Goal: Communication & Community: Answer question/provide support

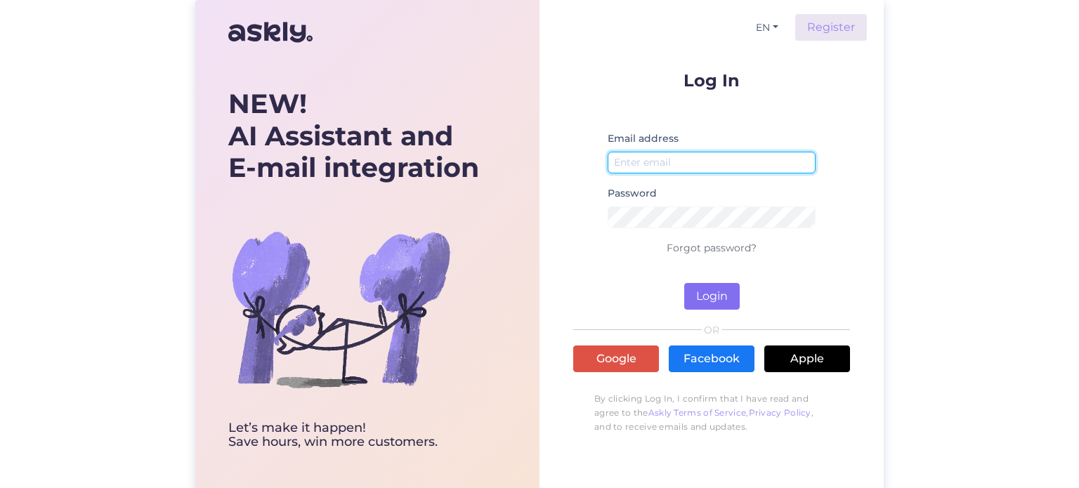
type input "[EMAIL_ADDRESS][DOMAIN_NAME]"
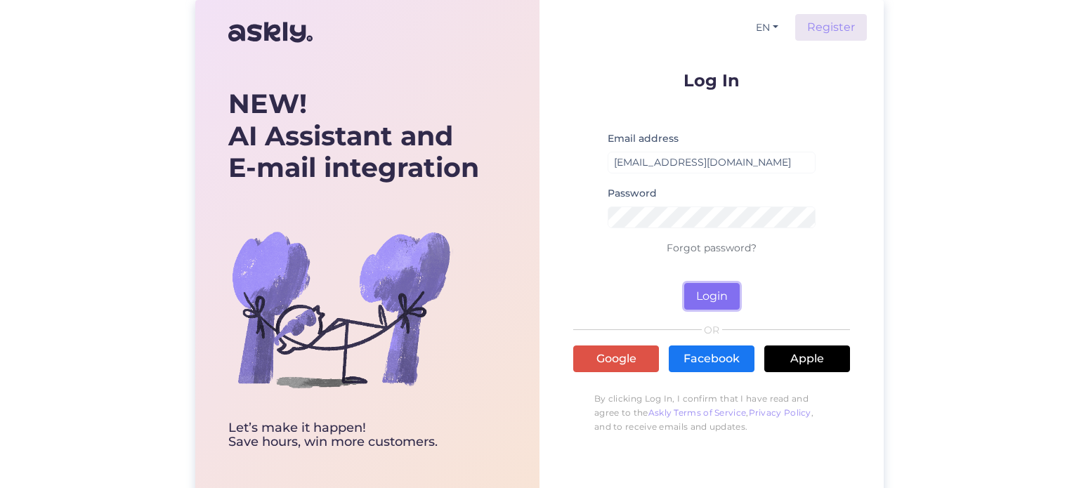
click at [734, 290] on button "Login" at bounding box center [712, 296] width 56 height 27
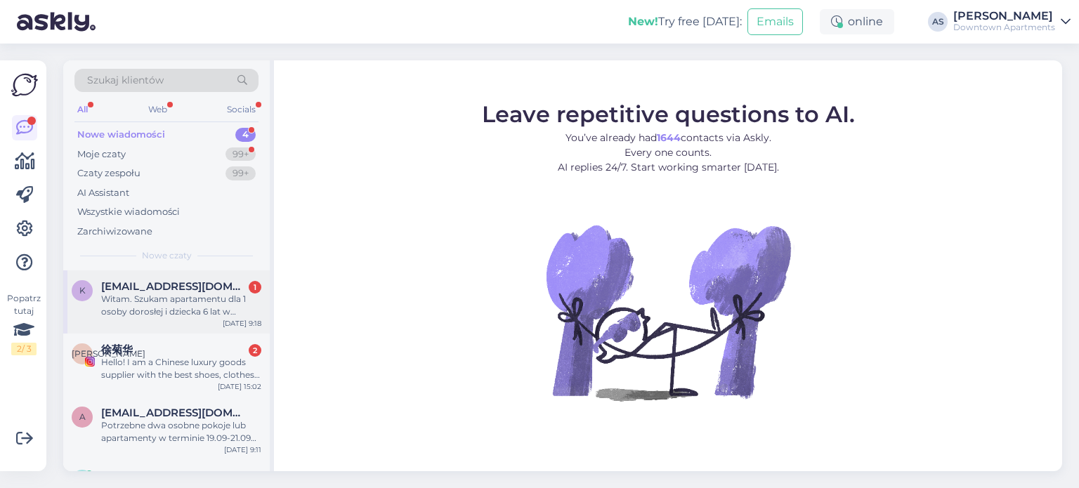
click at [163, 289] on span "[EMAIL_ADDRESS][DOMAIN_NAME]" at bounding box center [174, 286] width 146 height 13
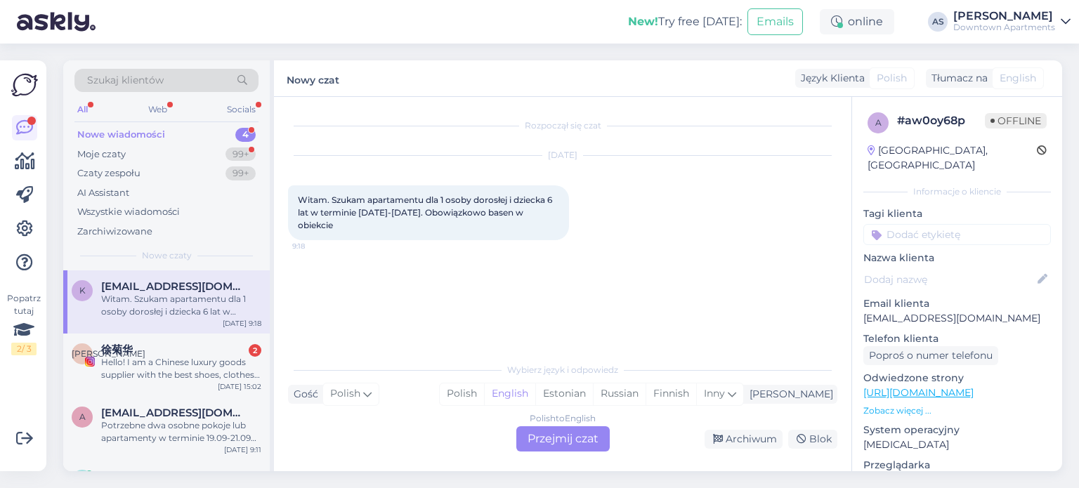
click at [557, 442] on div "Polish to English Przejmij czat" at bounding box center [562, 439] width 93 height 25
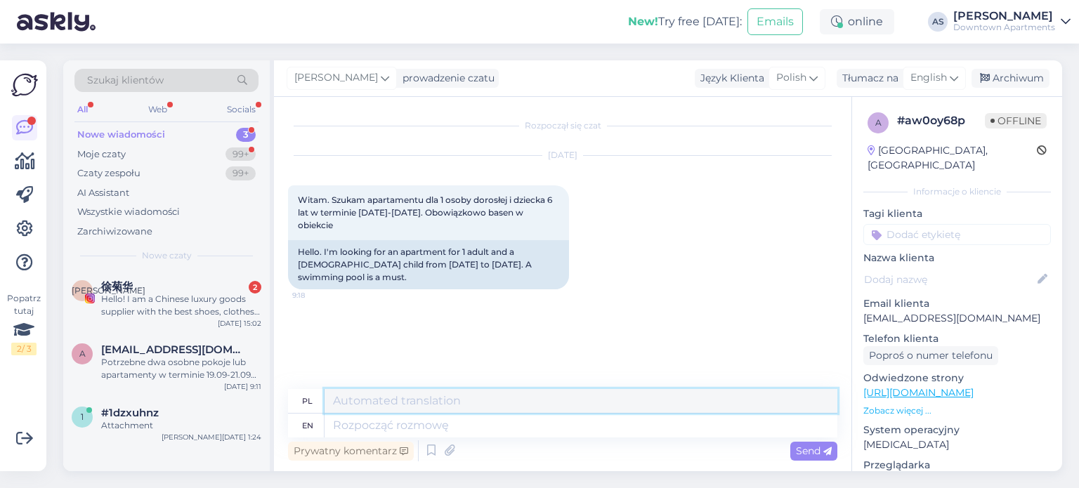
drag, startPoint x: 401, startPoint y: 403, endPoint x: 410, endPoint y: 408, distance: 10.7
click at [401, 403] on textarea at bounding box center [581, 401] width 513 height 24
click at [739, 72] on div "Język Klienta" at bounding box center [730, 78] width 70 height 15
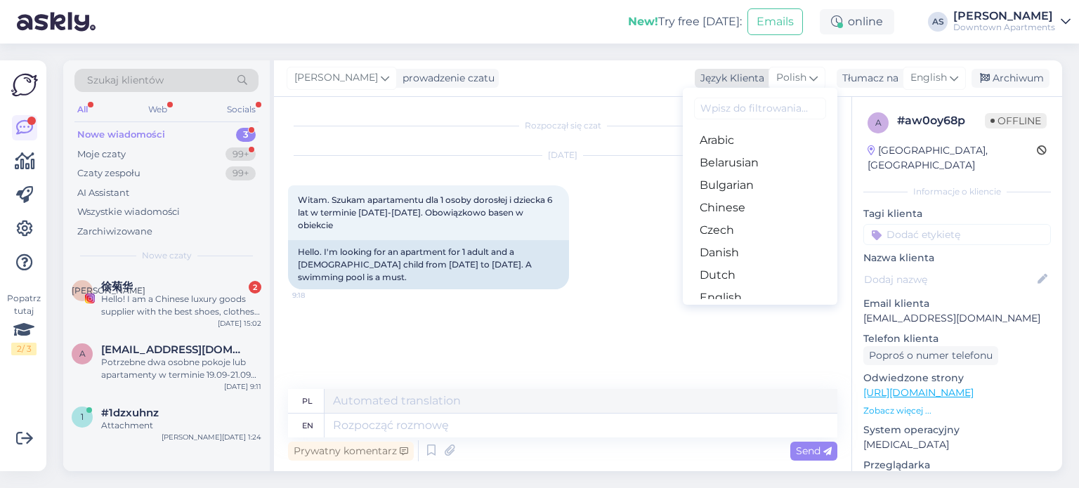
click at [748, 82] on div "Język Klienta" at bounding box center [730, 78] width 70 height 15
click at [784, 69] on div "Polish" at bounding box center [797, 78] width 57 height 22
click at [749, 106] on input at bounding box center [760, 109] width 132 height 22
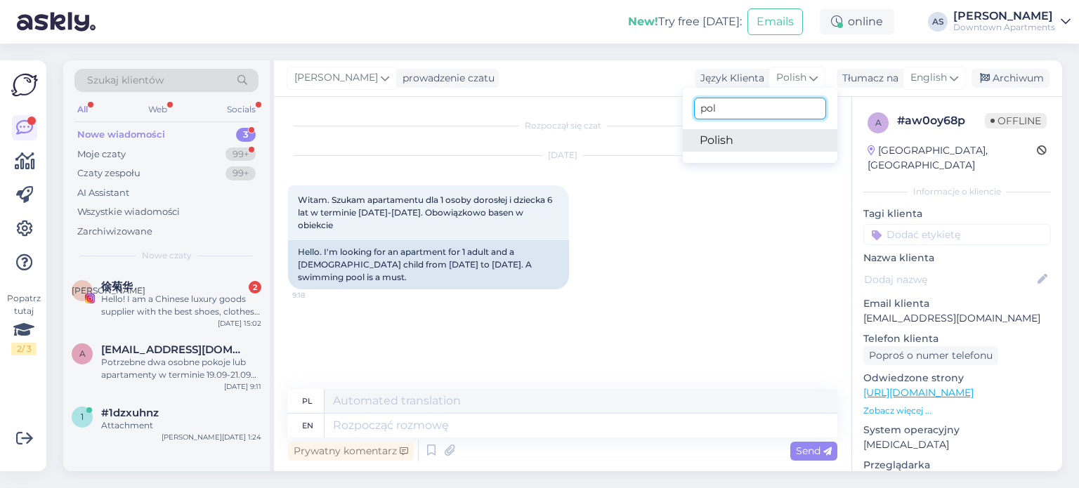
type input "pol"
click at [778, 144] on link "Polish" at bounding box center [760, 140] width 155 height 22
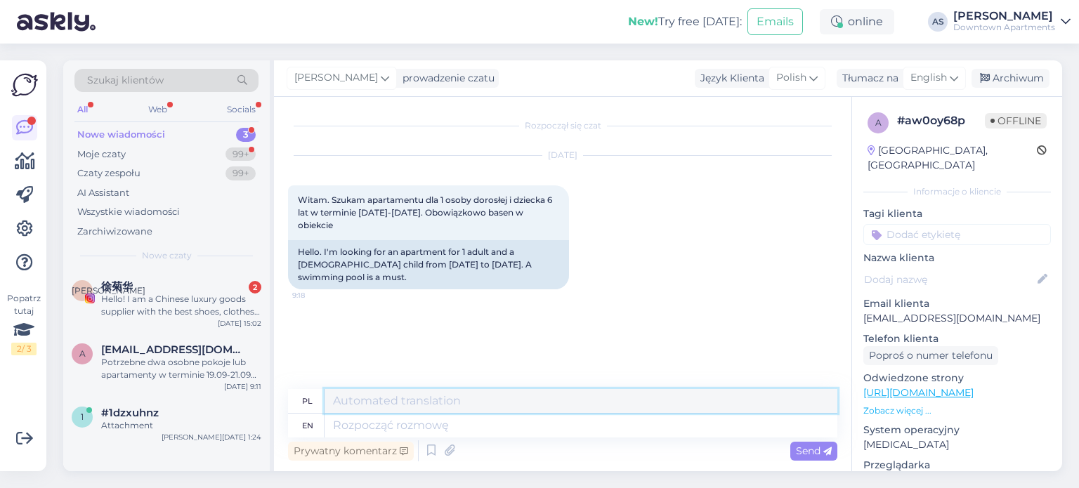
click at [393, 402] on textarea at bounding box center [581, 401] width 513 height 24
type textarea "s"
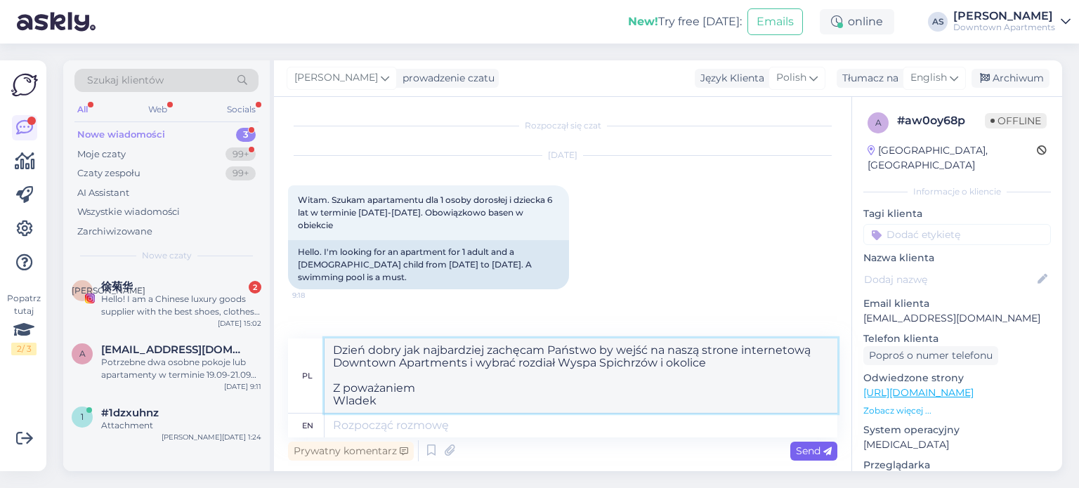
type textarea "Dzień dobry jak najbardziej zachęcam Państwo by wejść na naszą strone interneto…"
click at [819, 455] on span "Send" at bounding box center [814, 451] width 36 height 13
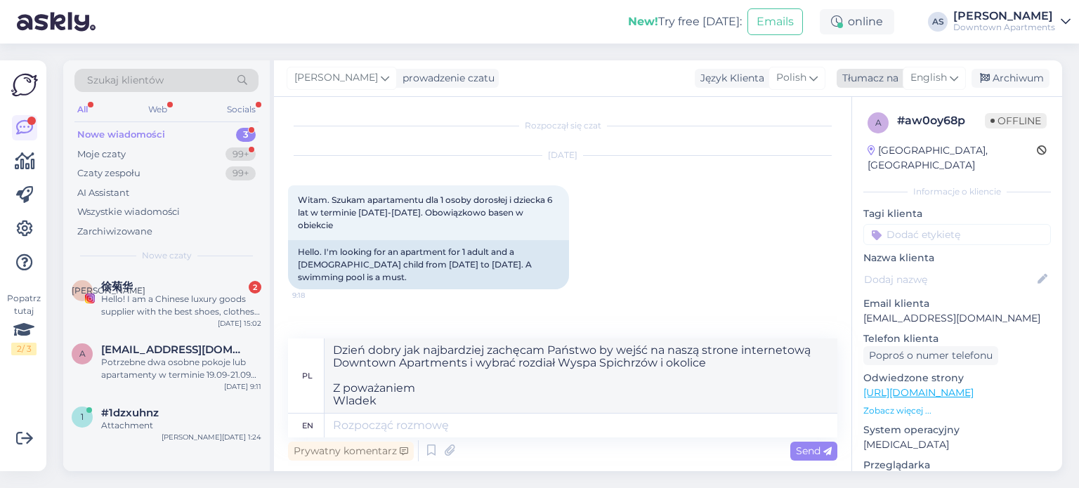
click at [874, 86] on div "Tłumacz na English" at bounding box center [901, 78] width 129 height 19
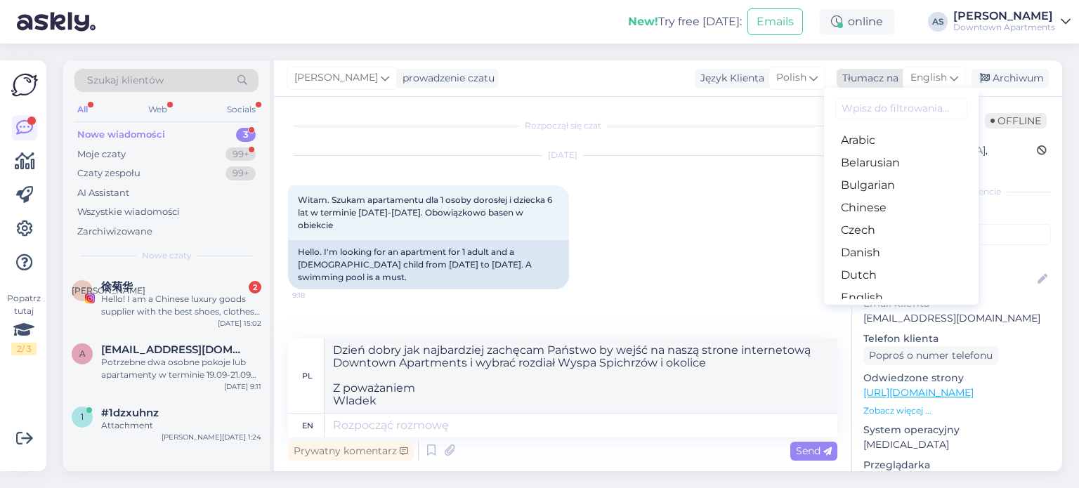
click at [860, 82] on div "Tłumacz na" at bounding box center [868, 78] width 62 height 15
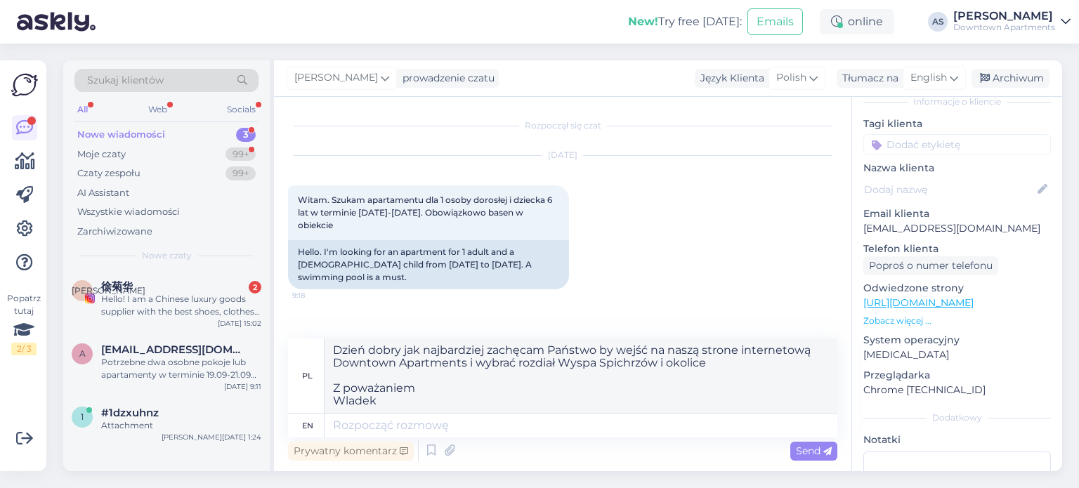
scroll to position [202, 0]
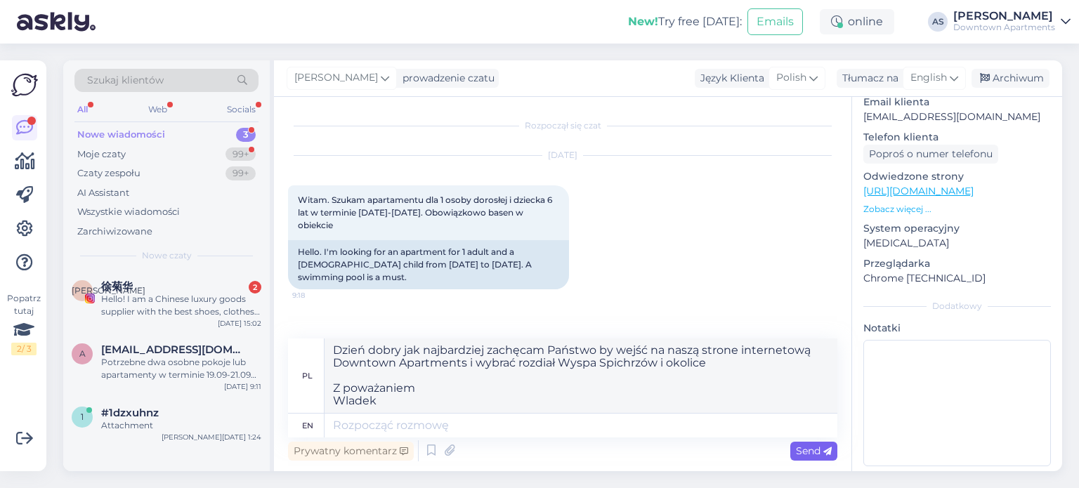
click at [821, 452] on span "Send" at bounding box center [814, 451] width 36 height 13
click at [804, 444] on div "Send" at bounding box center [813, 451] width 47 height 19
drag, startPoint x: 436, startPoint y: 404, endPoint x: 199, endPoint y: 345, distance: 244.7
click at [199, 345] on div "Szukaj klientów All Web Socials Nowe wiadomości 3 Moje czaty 99+ Czaty zespołu …" at bounding box center [562, 265] width 999 height 411
click at [532, 425] on textarea at bounding box center [581, 426] width 513 height 24
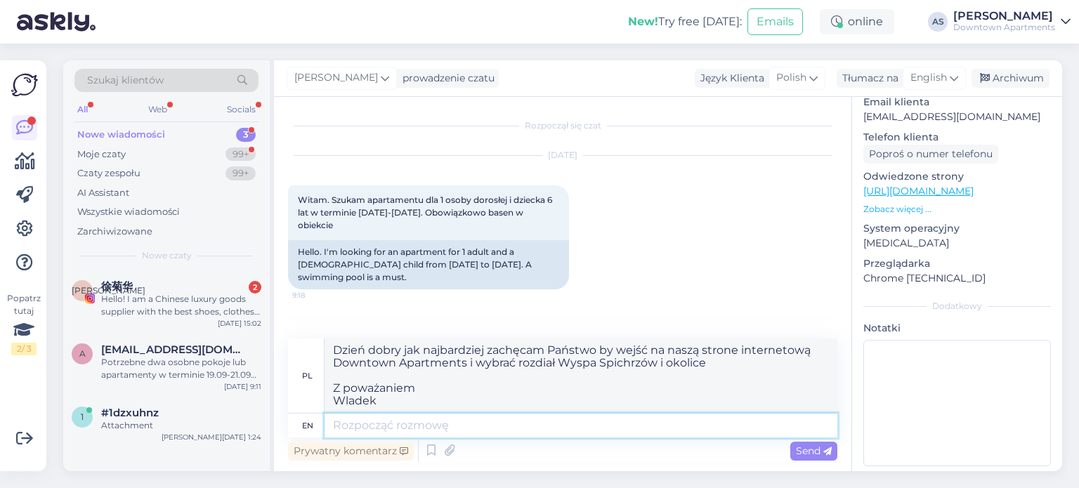
paste textarea "Dzień dobry jak najbardziej zachęcam Państwo by wejść na naszą strone interneto…"
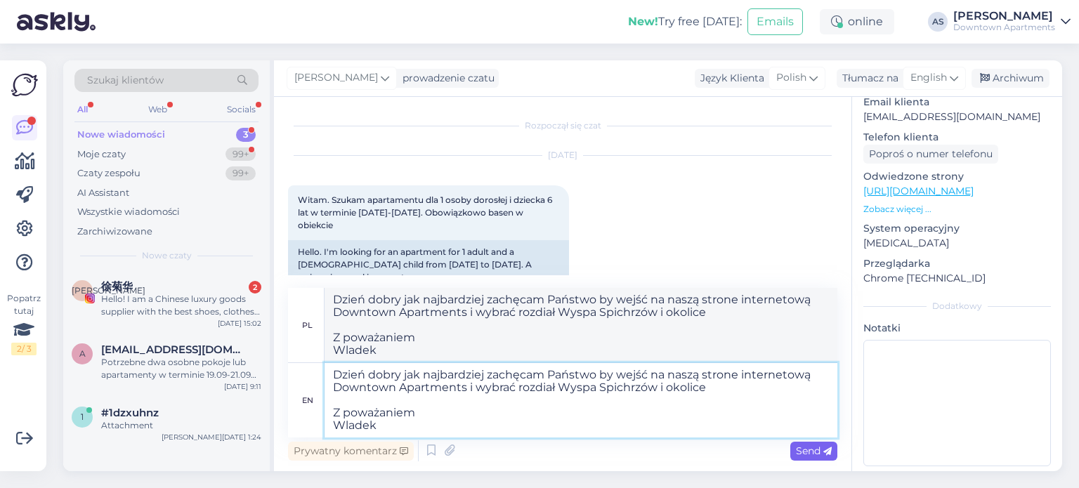
type textarea "Dzień dobry jak najbardziej zachęcam Państwo by wejść na naszą strone interneto…"
click at [822, 450] on span "Send" at bounding box center [814, 451] width 36 height 13
type textarea "Dzień dobry jak najbardziej korzystaćm Państwo przez wejście na naszą stronę in…"
click at [811, 456] on span "Send" at bounding box center [814, 451] width 36 height 13
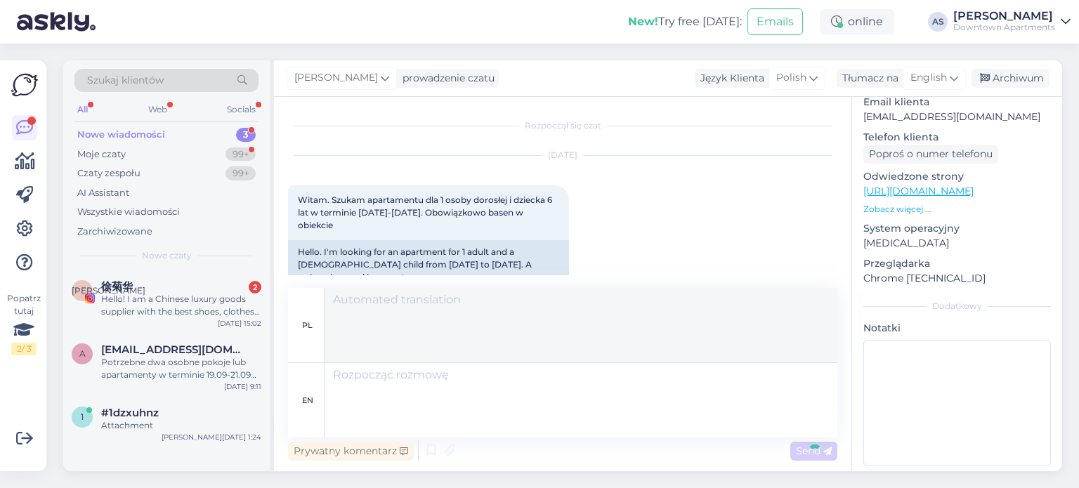
scroll to position [126, 0]
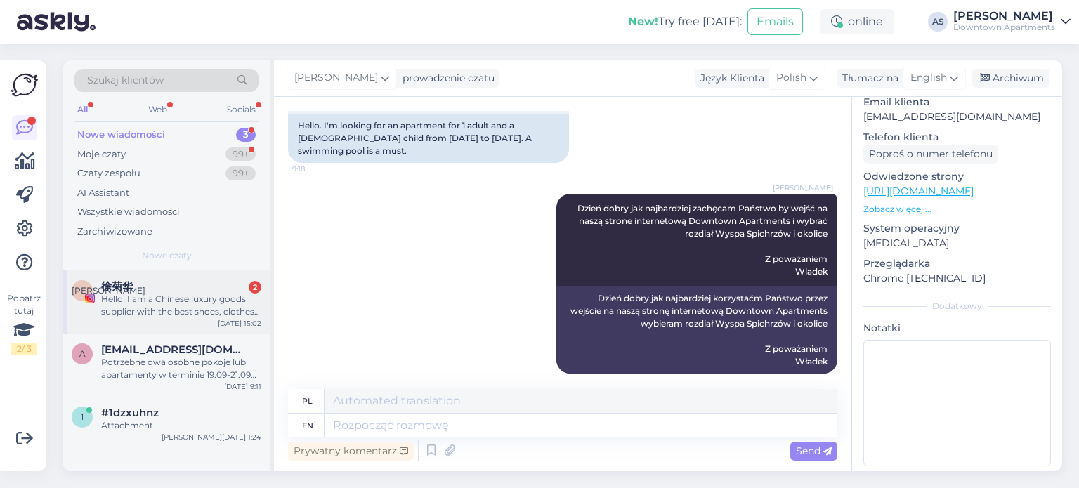
click at [177, 299] on div "Hello! I am a Chinese luxury goods supplier with the best shoes, clothes, pants…" at bounding box center [181, 305] width 160 height 25
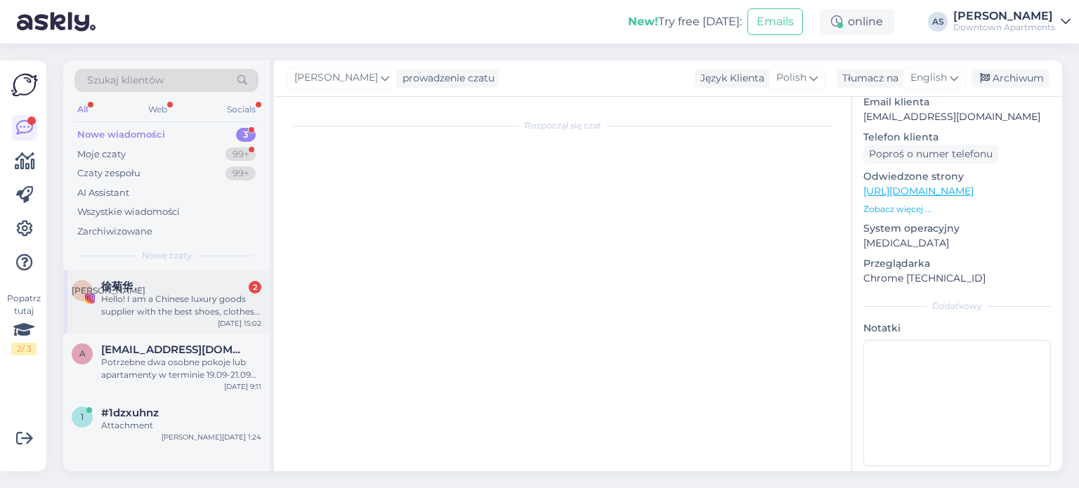
scroll to position [37, 0]
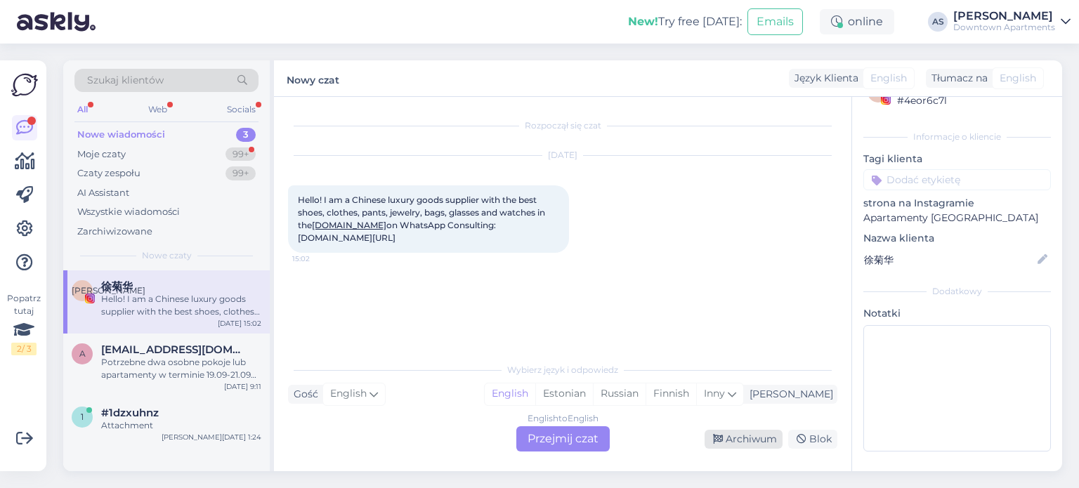
click at [753, 442] on div "Archiwum" at bounding box center [744, 439] width 78 height 19
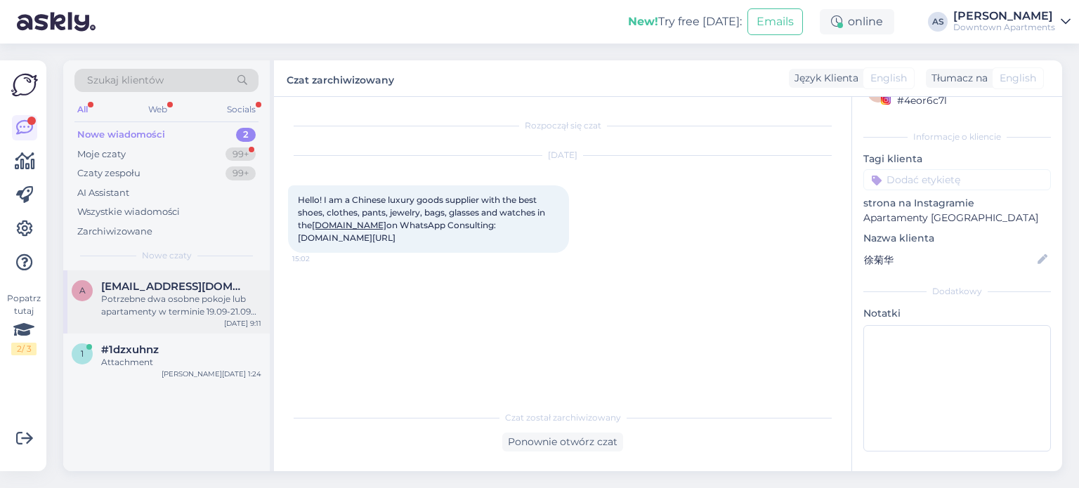
click at [190, 308] on div "Potrzebne dwa osobne pokoje lub apartamenty w terminie 19.09-21.09 parking 1 sa…" at bounding box center [181, 305] width 160 height 25
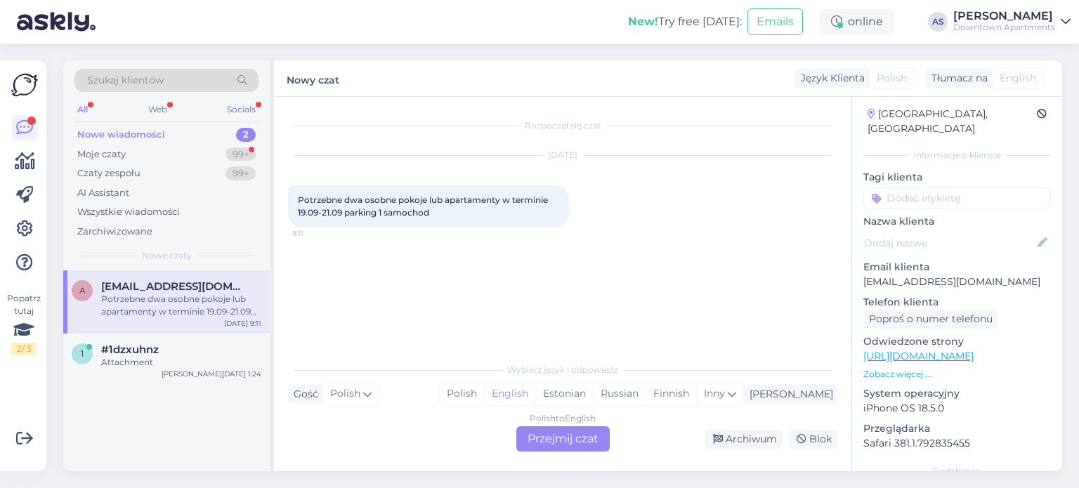
scroll to position [202, 0]
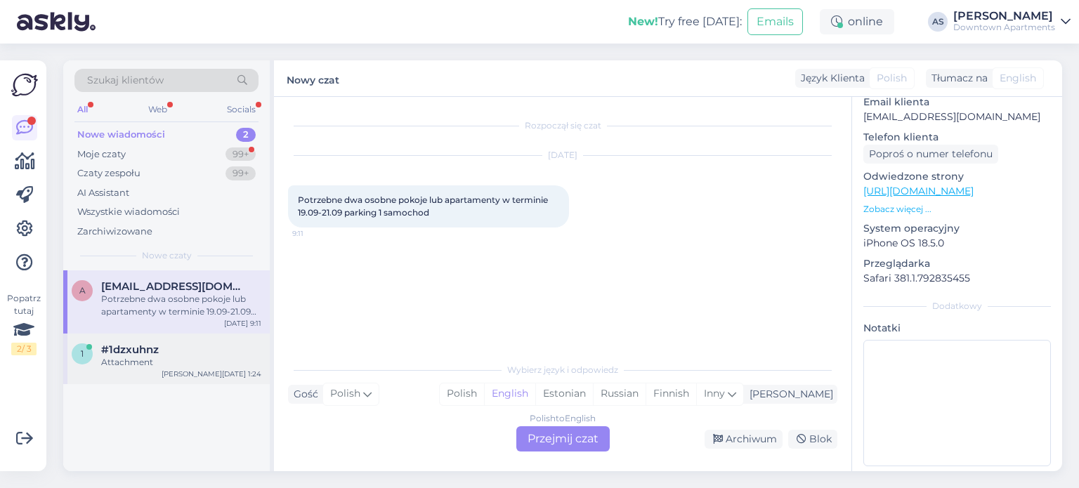
click at [163, 354] on div "#1dzxuhnz" at bounding box center [181, 350] width 160 height 13
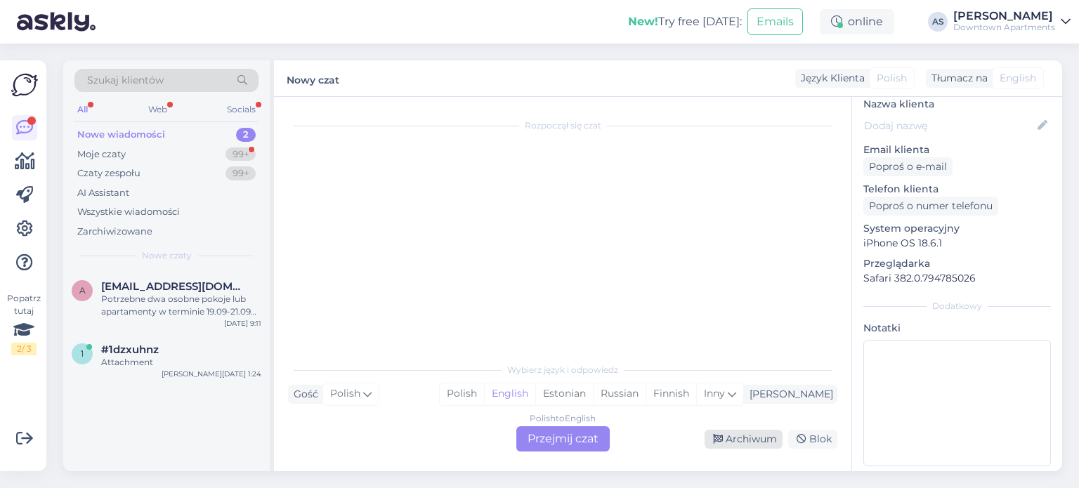
click at [748, 443] on div "Archiwum" at bounding box center [744, 439] width 78 height 19
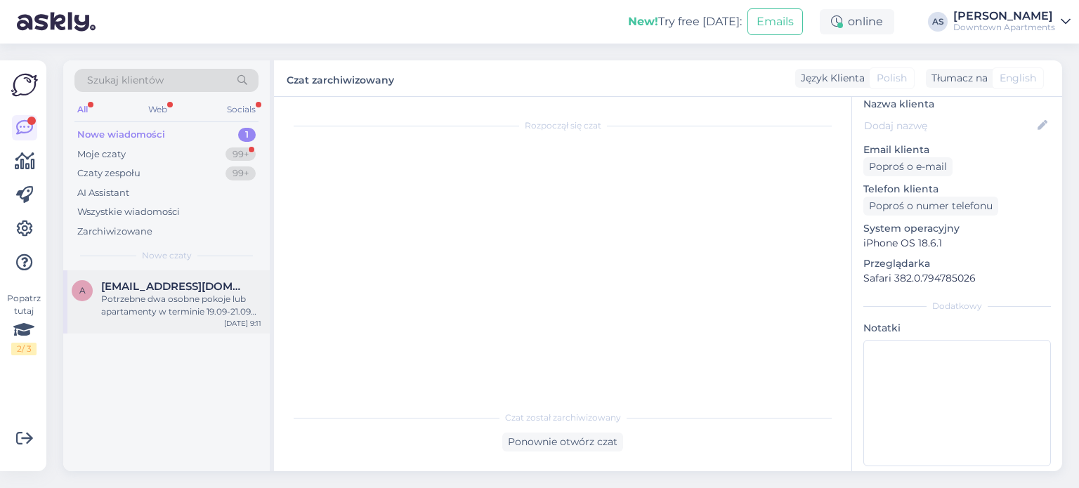
click at [160, 297] on div "Potrzebne dwa osobne pokoje lub apartamenty w terminie 19.09-21.09 parking 1 sa…" at bounding box center [181, 305] width 160 height 25
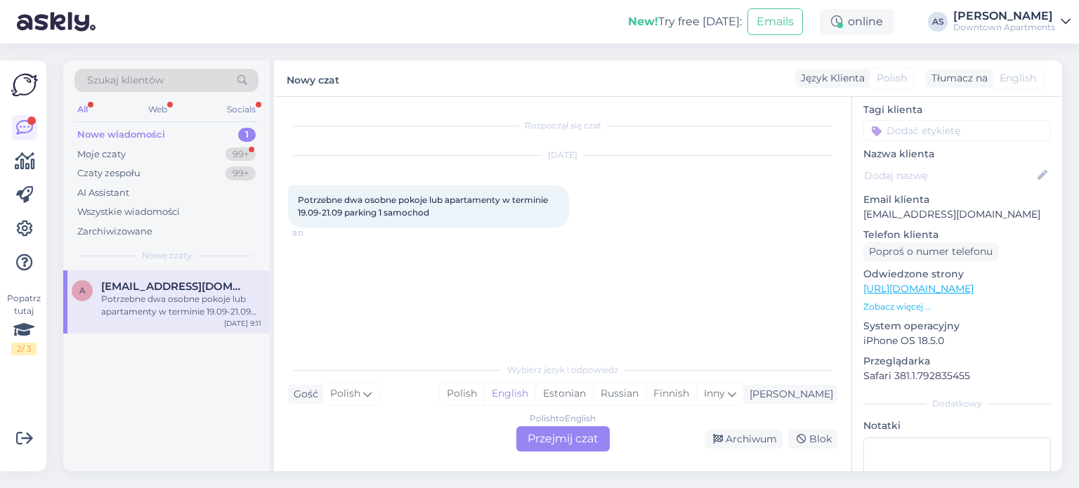
scroll to position [70, 0]
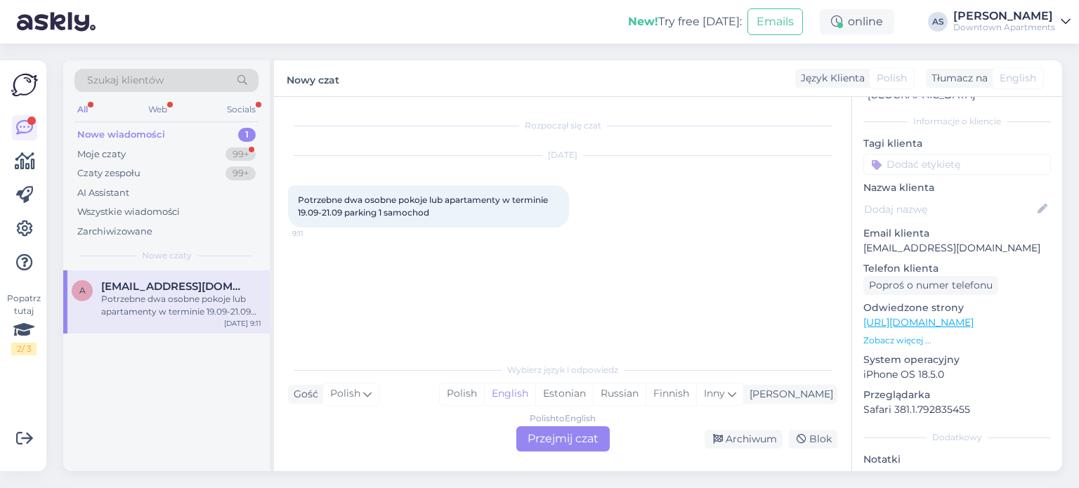
click at [568, 419] on div "Polish to English" at bounding box center [563, 418] width 66 height 13
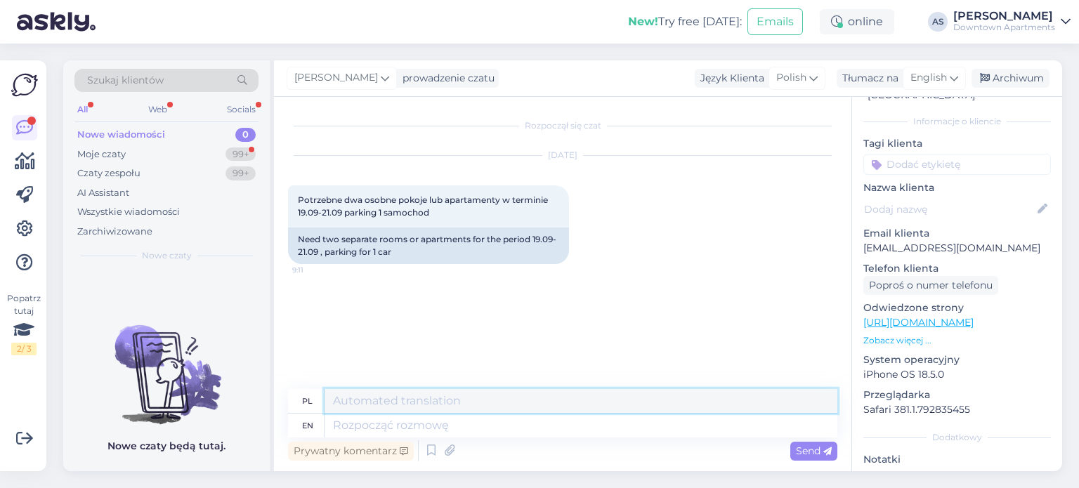
click at [388, 408] on textarea at bounding box center [581, 401] width 513 height 24
type textarea "P"
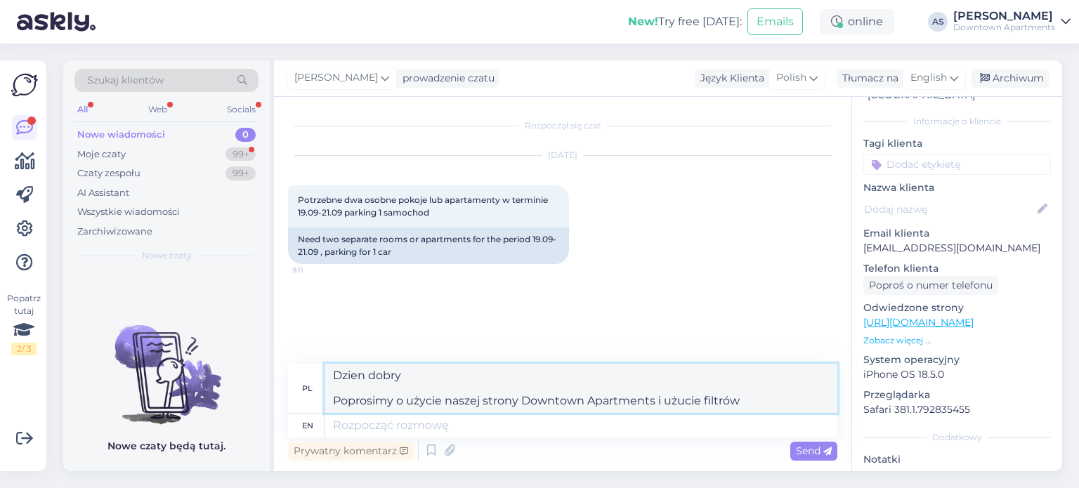
click at [684, 405] on textarea "Dzien dobry Poprosimy o użycie naszej strony Downtown Apartments i użucie filtr…" at bounding box center [581, 388] width 513 height 49
click at [745, 403] on textarea "Dzien dobry Poprosimy o użycie naszej strony Downtown Apartments i użycie filtr…" at bounding box center [581, 388] width 513 height 49
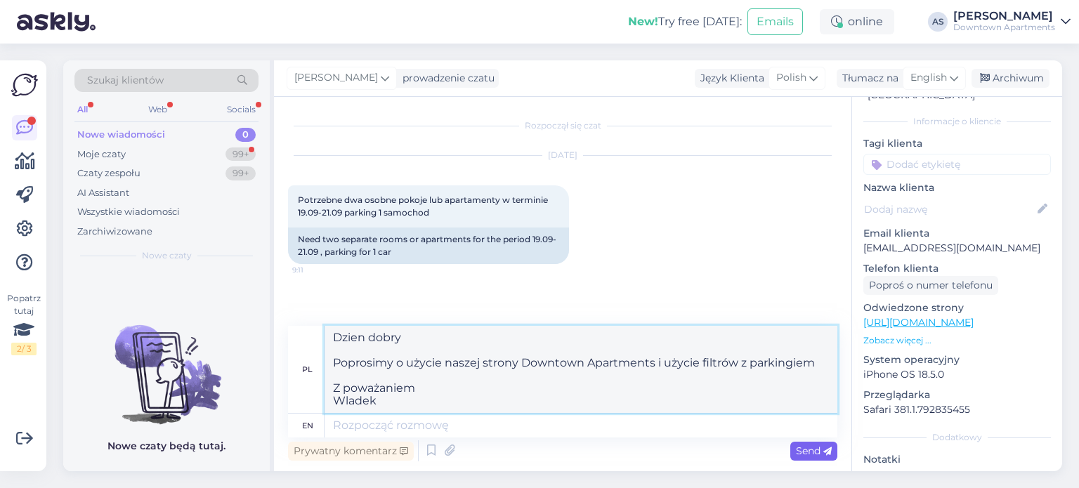
type textarea "Dzien dobry Poprosimy o użycie naszej strony Downtown Apartments i użycie filtr…"
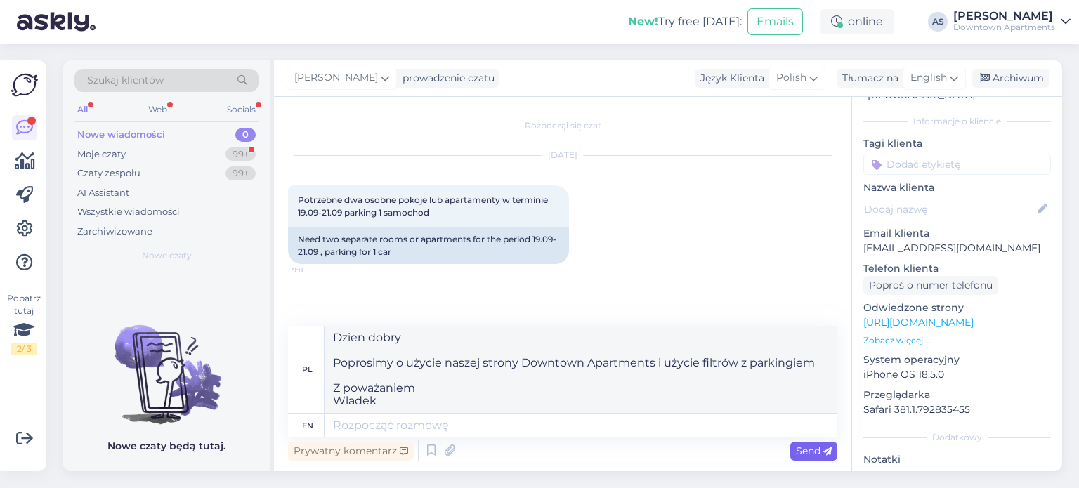
click at [819, 456] on span "Send" at bounding box center [814, 451] width 36 height 13
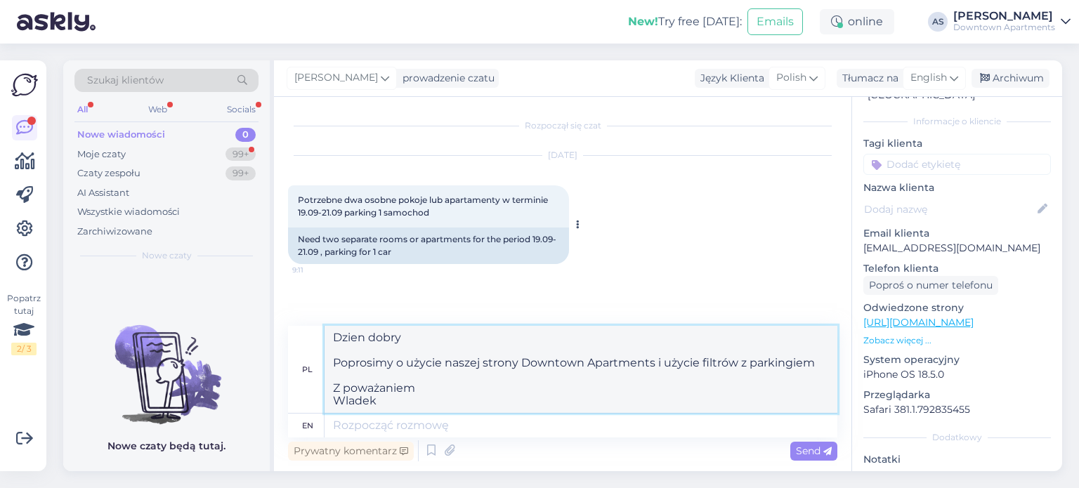
drag, startPoint x: 382, startPoint y: 407, endPoint x: 301, endPoint y: 274, distance: 155.5
click at [301, 274] on div "Rozpoczął się czat [DATE] Potrzebne dwa osobne pokoje lub apartamenty w termini…" at bounding box center [563, 284] width 578 height 375
click at [355, 431] on textarea at bounding box center [581, 426] width 513 height 24
paste textarea "Dzien dobry Poprosimy o użycie naszej strony Downtown Apartments i użycie filtr…"
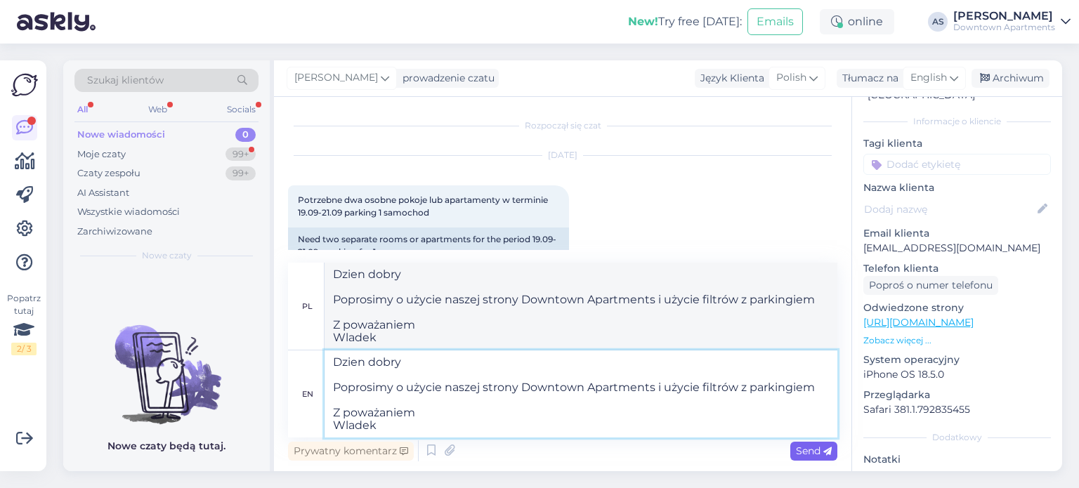
type textarea "Dzien dobry Poprosimy o użycie naszej strony Downtown Apartments i użycie filtr…"
click at [812, 453] on span "Send" at bounding box center [814, 451] width 36 height 13
type textarea "Dzien dobry Poprosimy o uwolnienie naszej strony Downtown Apartments i specjaln…"
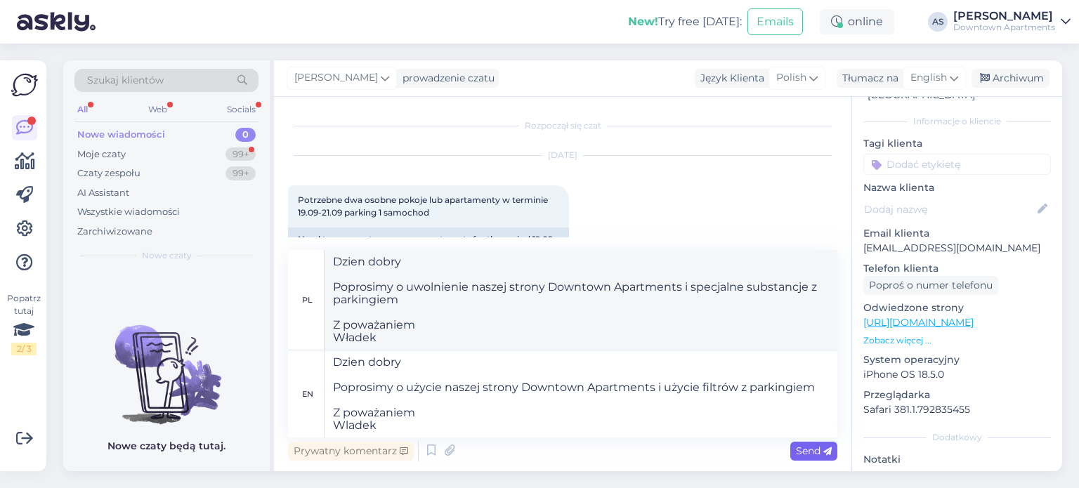
click at [816, 442] on div "Send" at bounding box center [813, 451] width 47 height 19
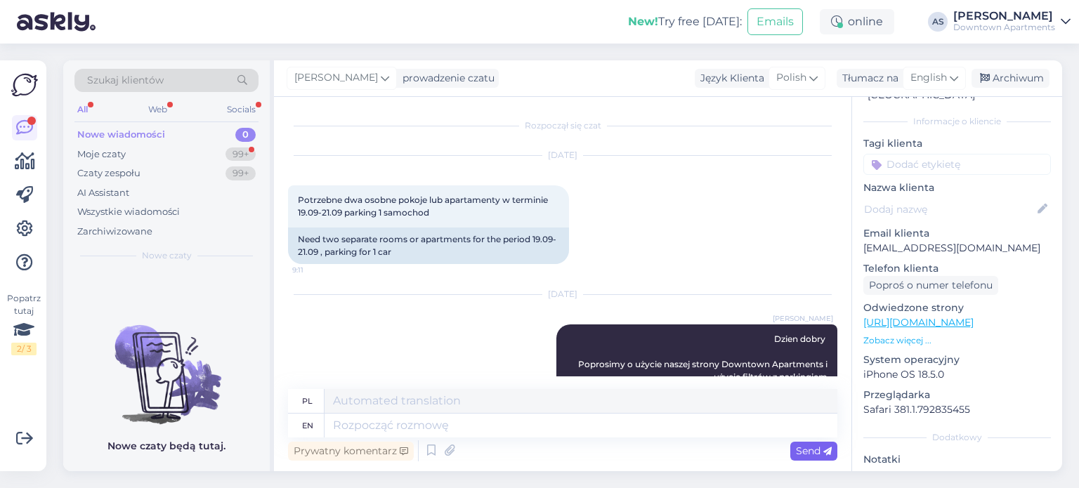
scroll to position [169, 0]
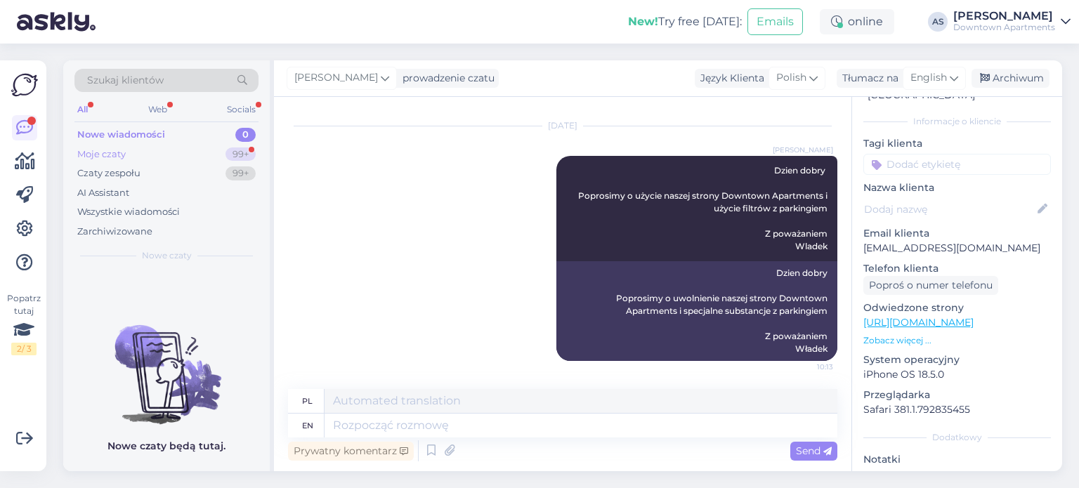
click at [122, 154] on div "Moje czaty" at bounding box center [101, 155] width 48 height 14
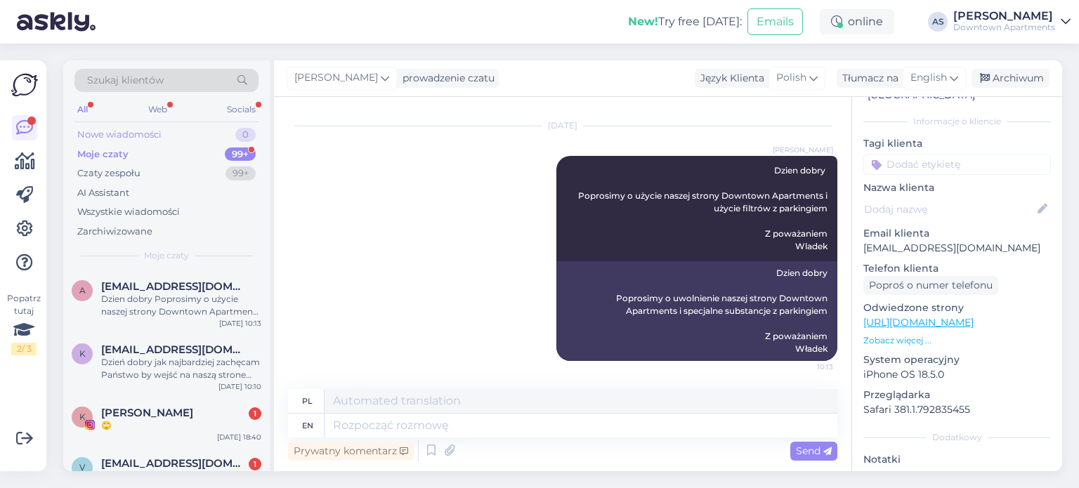
click at [126, 136] on div "Nowe wiadomości" at bounding box center [119, 135] width 84 height 14
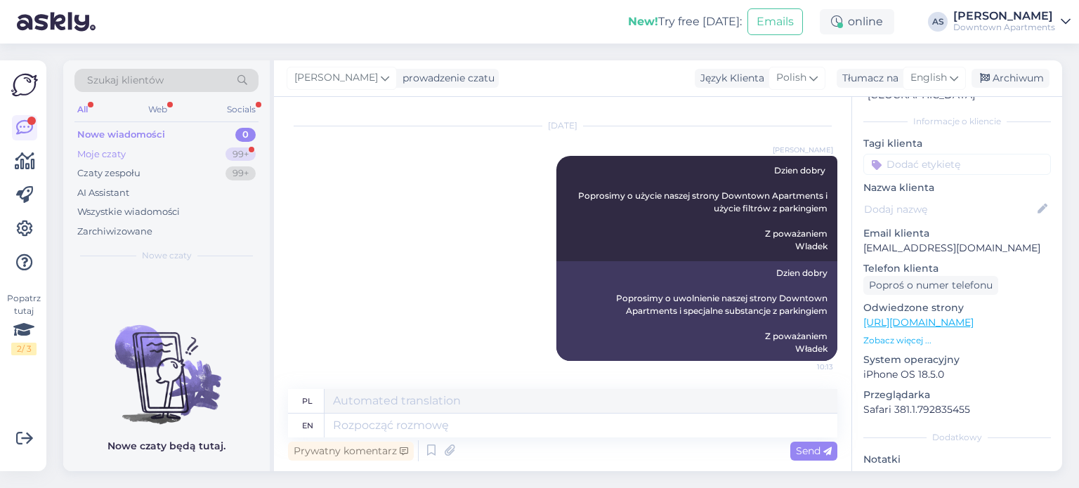
click at [119, 162] on div "Moje czaty 99+" at bounding box center [166, 155] width 184 height 20
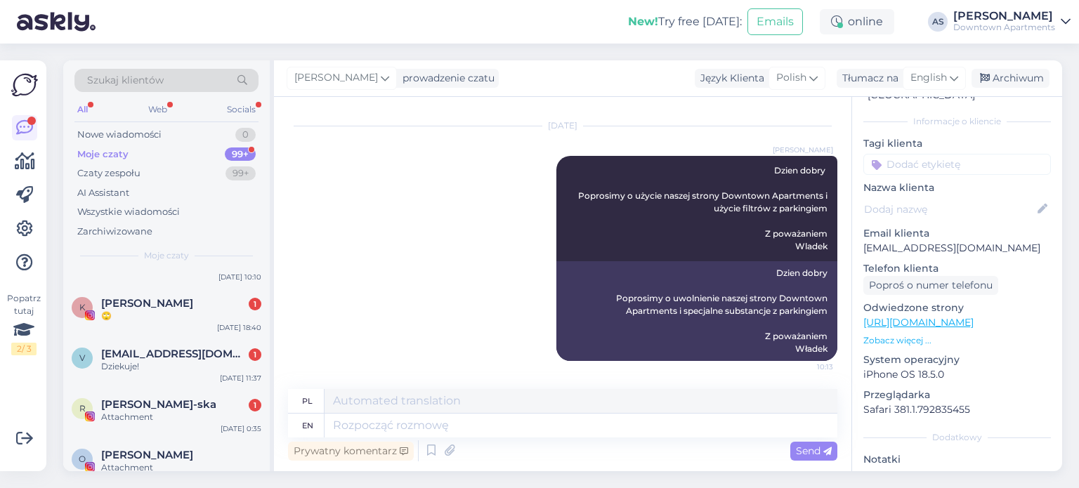
scroll to position [141, 0]
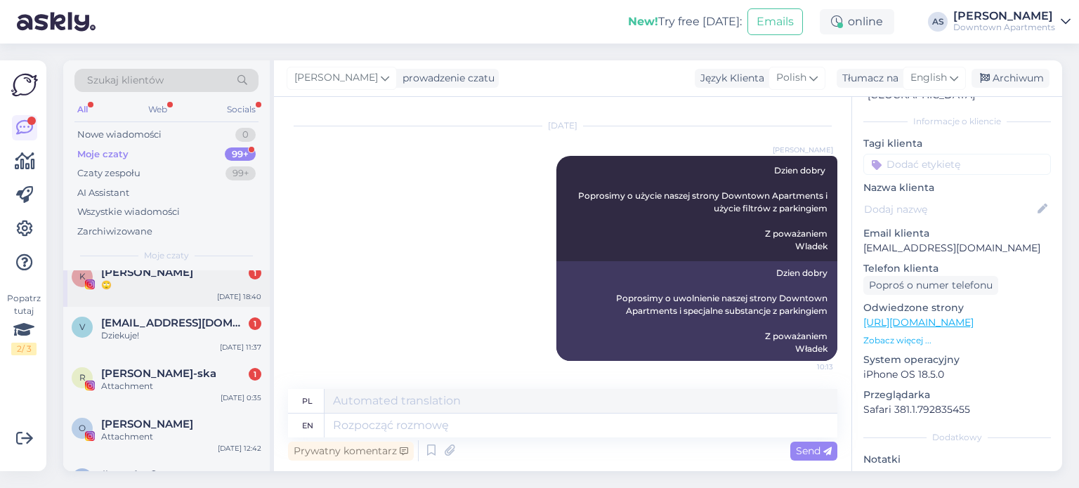
click at [167, 290] on div "🙄" at bounding box center [181, 285] width 160 height 13
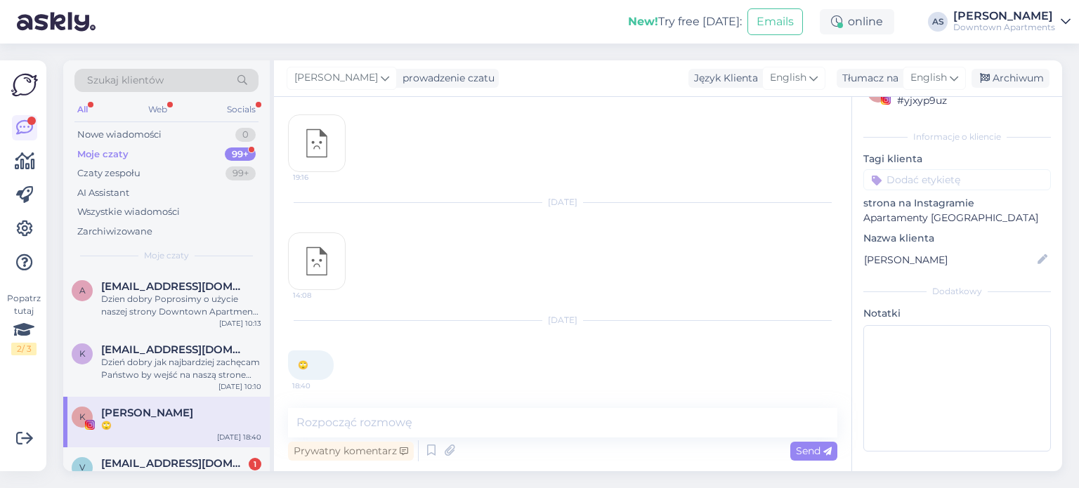
scroll to position [4201, 0]
click at [141, 136] on div "Nowe wiadomości" at bounding box center [119, 135] width 84 height 14
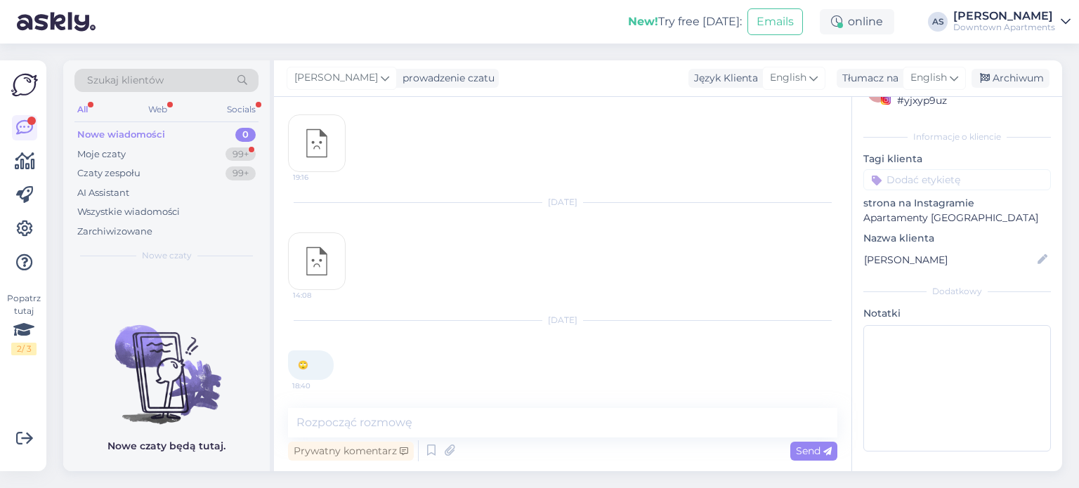
click at [143, 131] on div "Nowe wiadomości" at bounding box center [121, 135] width 88 height 14
click at [124, 149] on div "Moje czaty" at bounding box center [101, 155] width 48 height 14
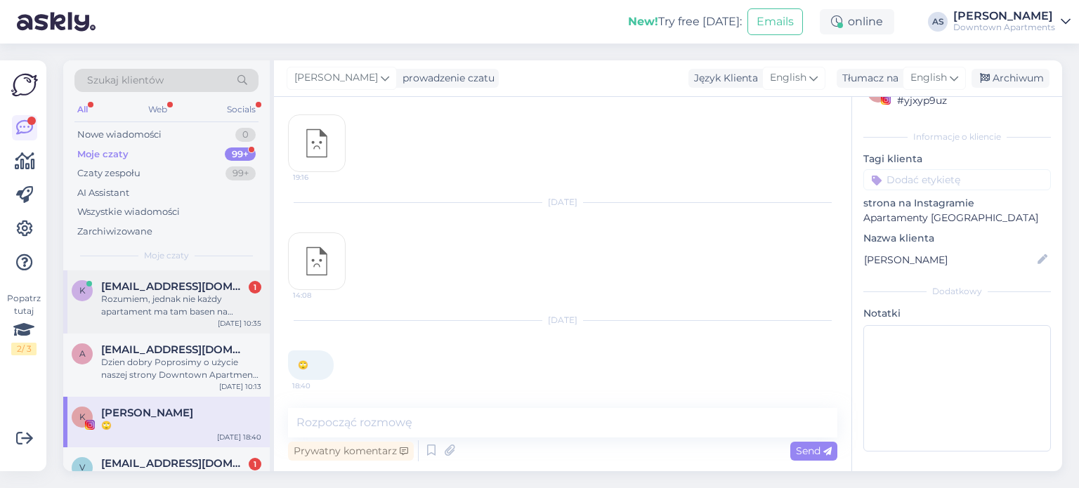
click at [157, 325] on div "k [EMAIL_ADDRESS][DOMAIN_NAME] 1 Rozumiem, jednak nie każdy apartament ma tam b…" at bounding box center [166, 302] width 207 height 63
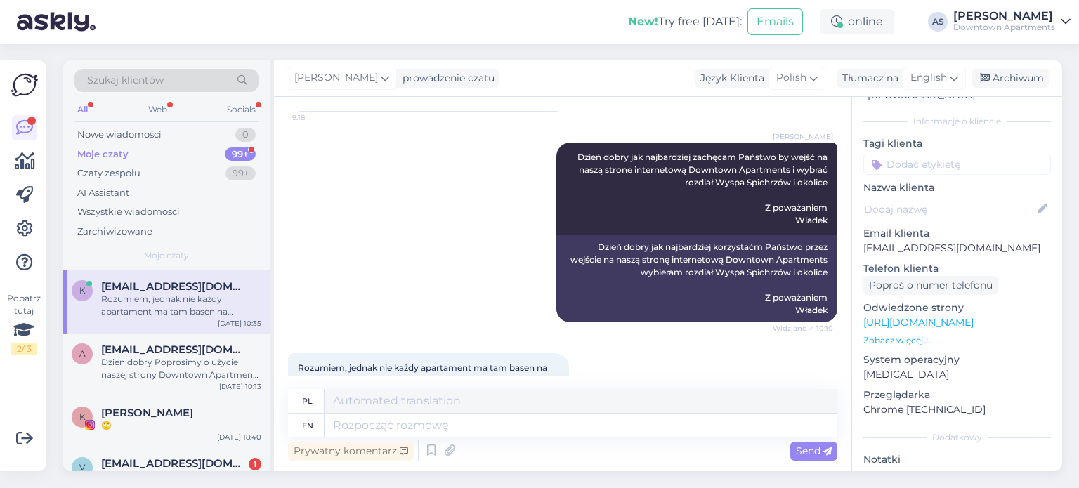
scroll to position [235, 0]
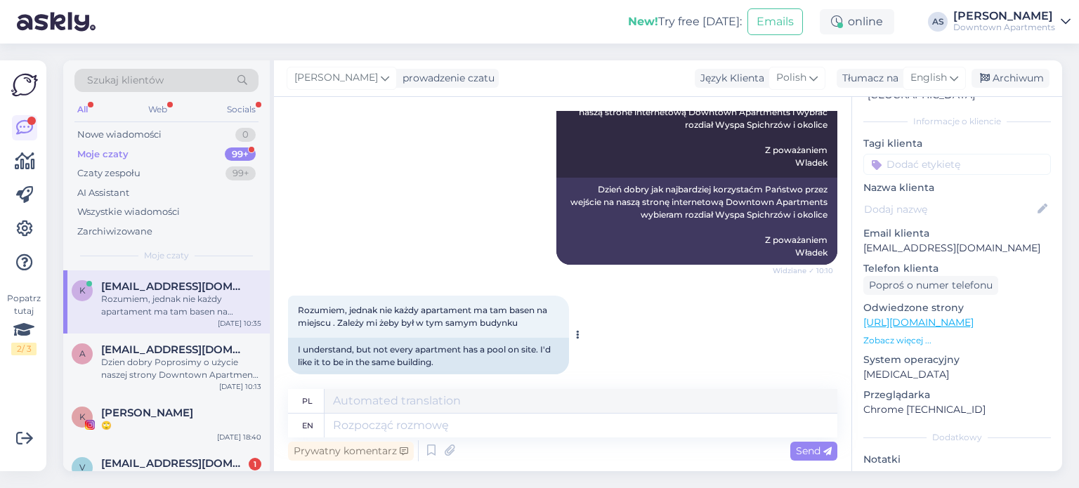
click at [578, 331] on icon at bounding box center [578, 335] width 4 height 8
click at [367, 401] on textarea at bounding box center [581, 401] width 513 height 24
click at [809, 453] on span "Send" at bounding box center [814, 451] width 36 height 13
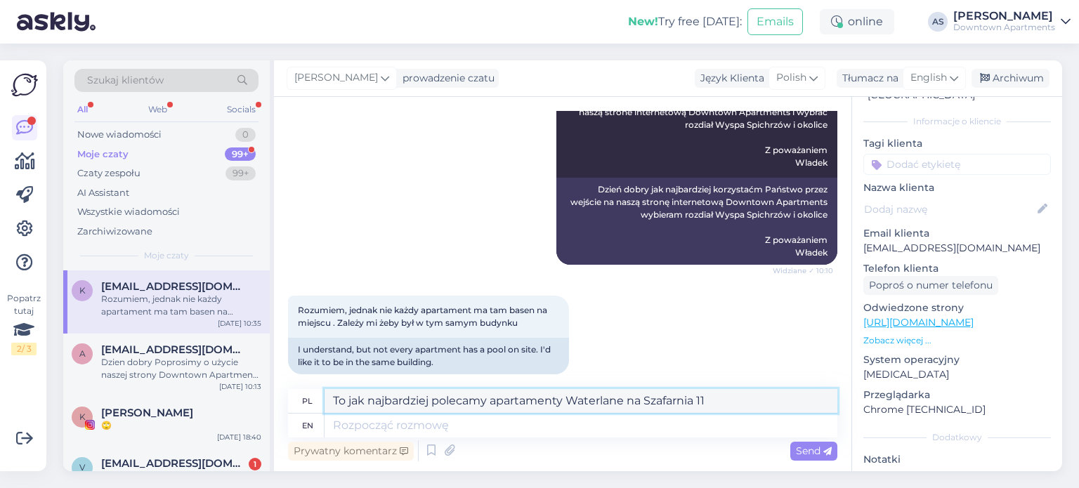
drag, startPoint x: 656, startPoint y: 399, endPoint x: 28, endPoint y: 424, distance: 628.7
click at [30, 424] on div "Popatrz tutaj 2 / 3 Pierwsze kroki Lista kontrolna, aby uzyskać większą wartość…" at bounding box center [539, 266] width 1079 height 445
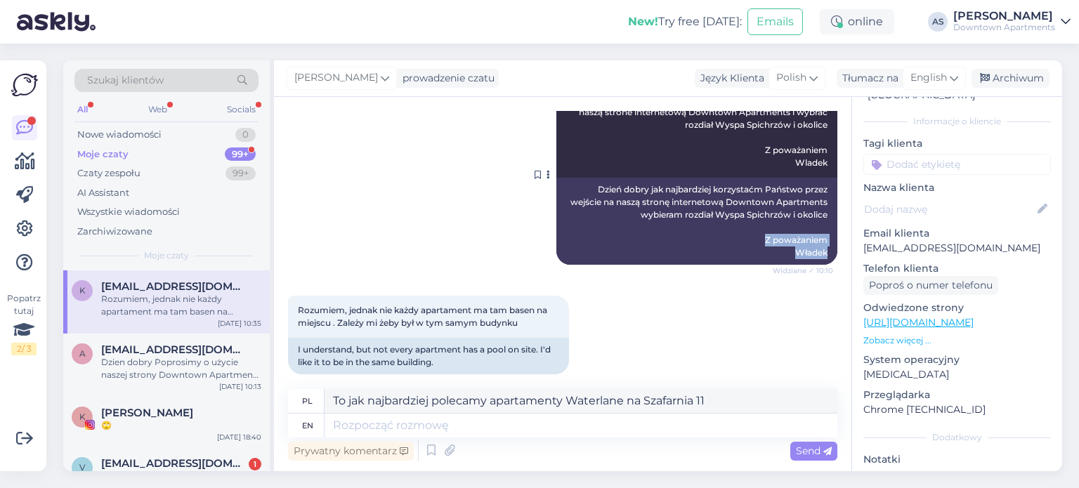
drag, startPoint x: 767, startPoint y: 233, endPoint x: 821, endPoint y: 245, distance: 54.6
click at [821, 245] on div "Dzień dobry jak najbardziej korzystaćm Państwo przez wejście na naszą stronę in…" at bounding box center [697, 221] width 281 height 87
copy div "Z poważaniem Władek"
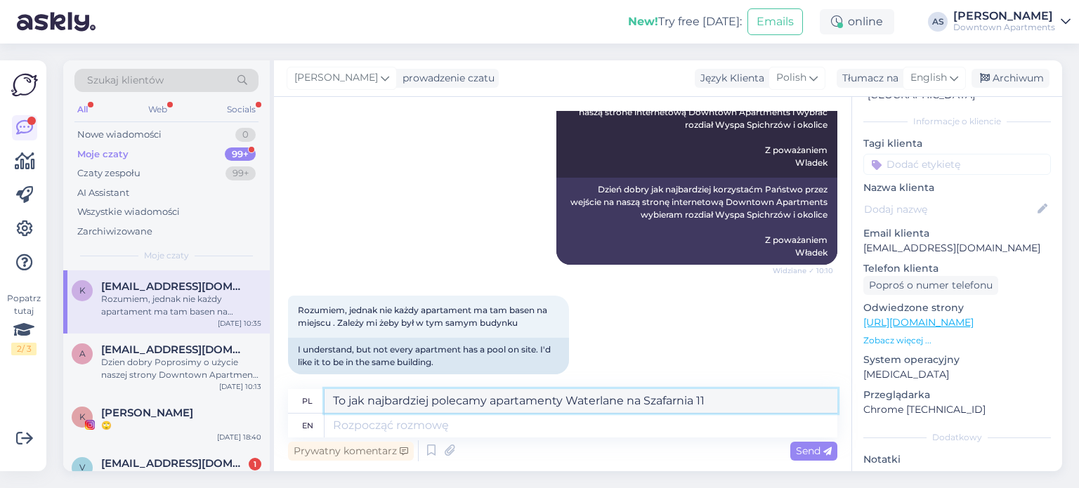
click at [734, 401] on textarea "To jak najbardziej polecamy apartamenty Waterlane na Szafarnia 11" at bounding box center [581, 401] width 513 height 24
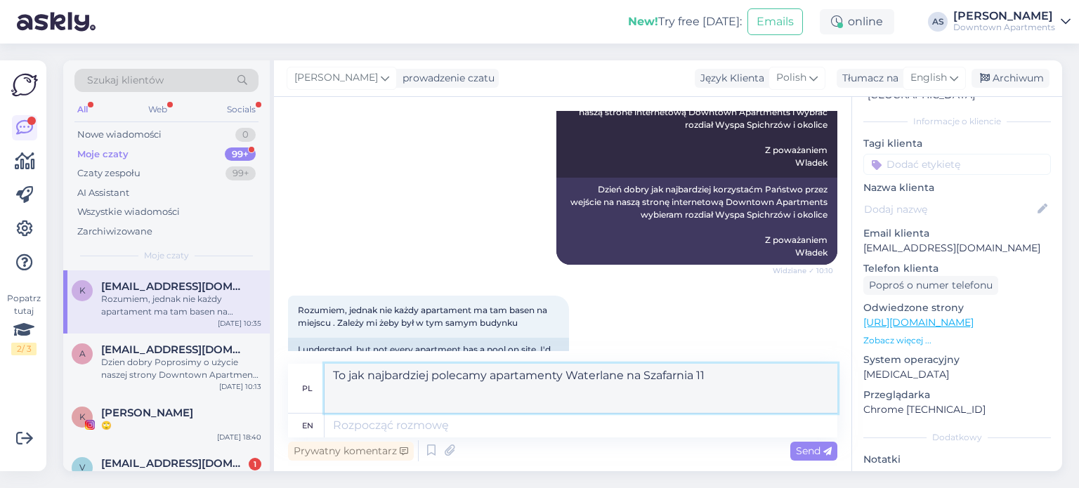
paste textarea "Z poważaniem Władek"
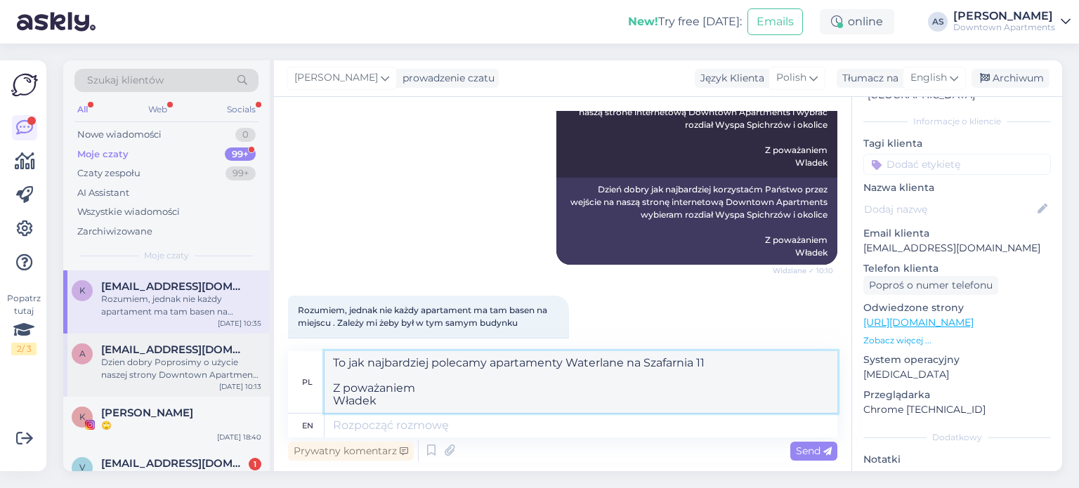
drag, startPoint x: 385, startPoint y: 404, endPoint x: 235, endPoint y: 342, distance: 162.6
click at [235, 342] on div "Szukaj klientów All Web Socials Nowe wiadomości 0 Moje czaty 99+ Czaty zespołu …" at bounding box center [562, 265] width 999 height 411
type textarea "To jak najbardziej polecamy apartamenty Waterlane na Szafarnia 11 Z poważaniem …"
click at [373, 427] on textarea at bounding box center [581, 426] width 513 height 24
paste textarea "To jak najbardziej polecamy apartamenty Waterlane na Szafarnia 11 Z poważaniem …"
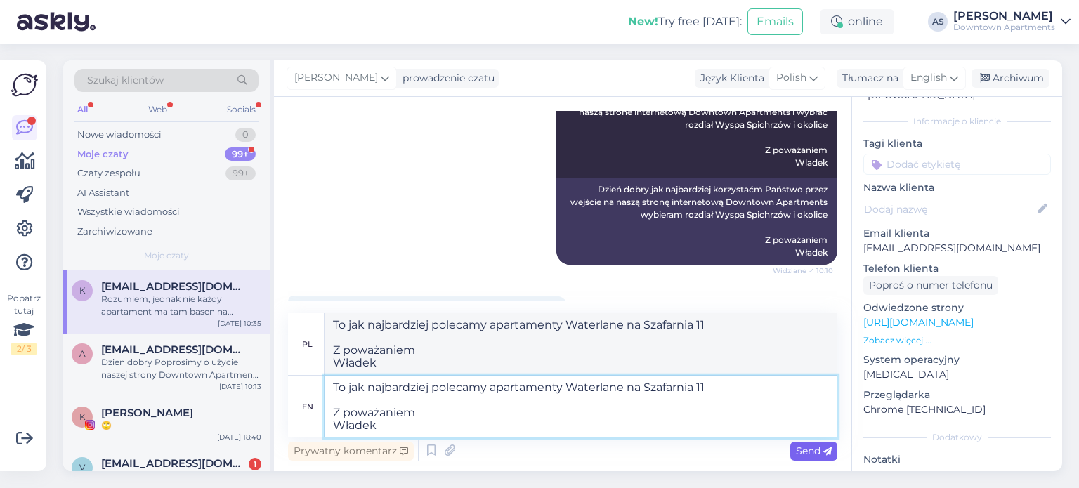
type textarea "To jak najbardziej polecamy apartamenty Waterlane na Szafarnia 11 Z poważaniem …"
click at [826, 460] on div "Send" at bounding box center [813, 451] width 47 height 19
type textarea "Jak najbardziej polecamy apartamenty Waterlane na Szafarnia 11 Z poważaniem Wła…"
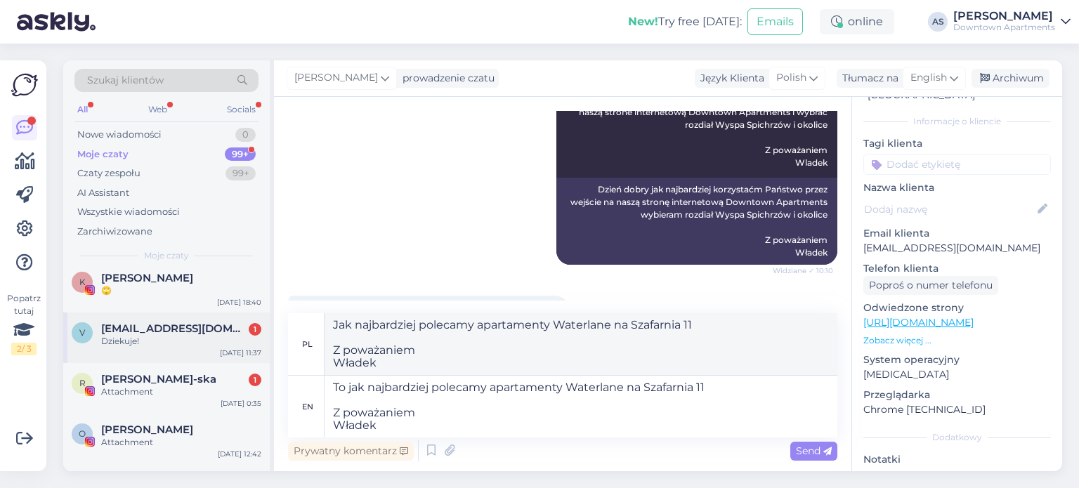
scroll to position [141, 0]
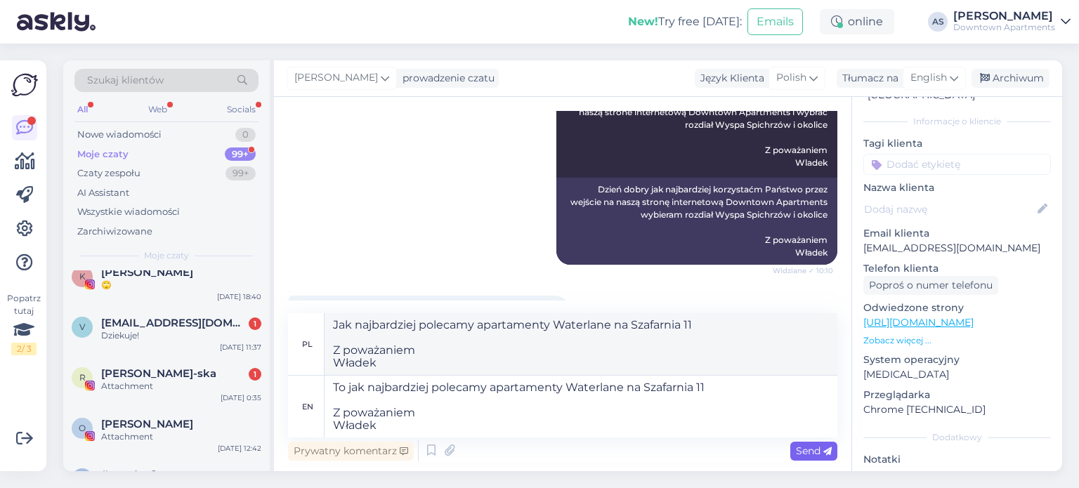
click at [816, 448] on span "Send" at bounding box center [814, 451] width 36 height 13
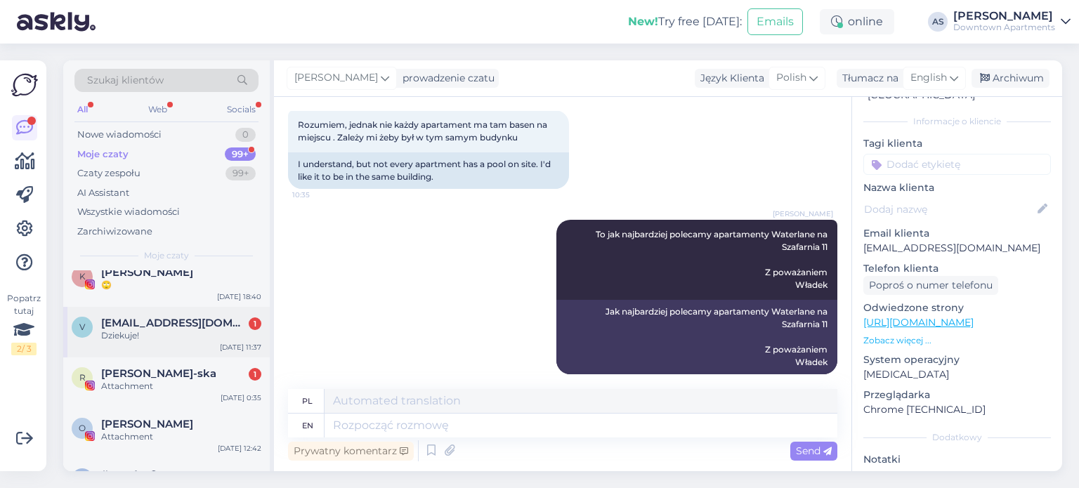
click at [176, 339] on div "Dziekuje!" at bounding box center [181, 336] width 160 height 13
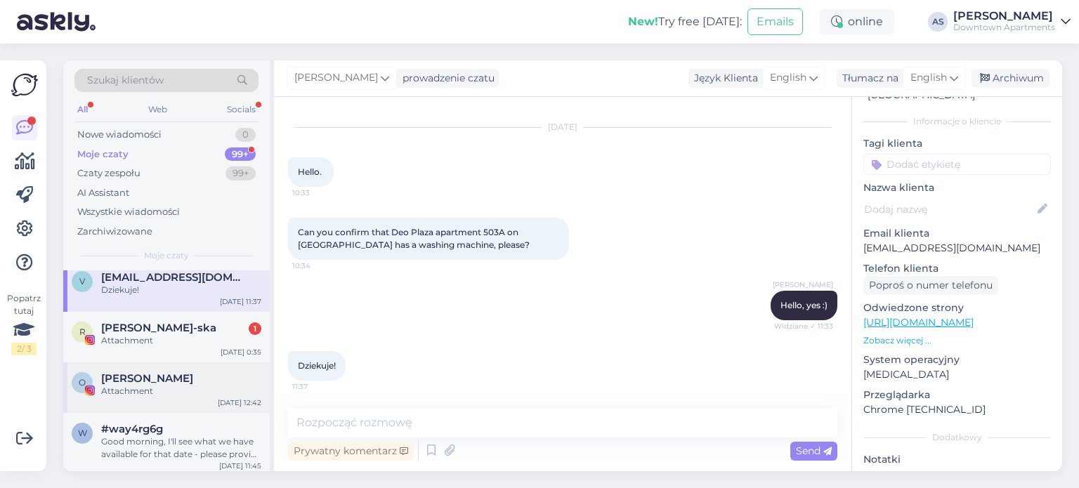
scroll to position [211, 0]
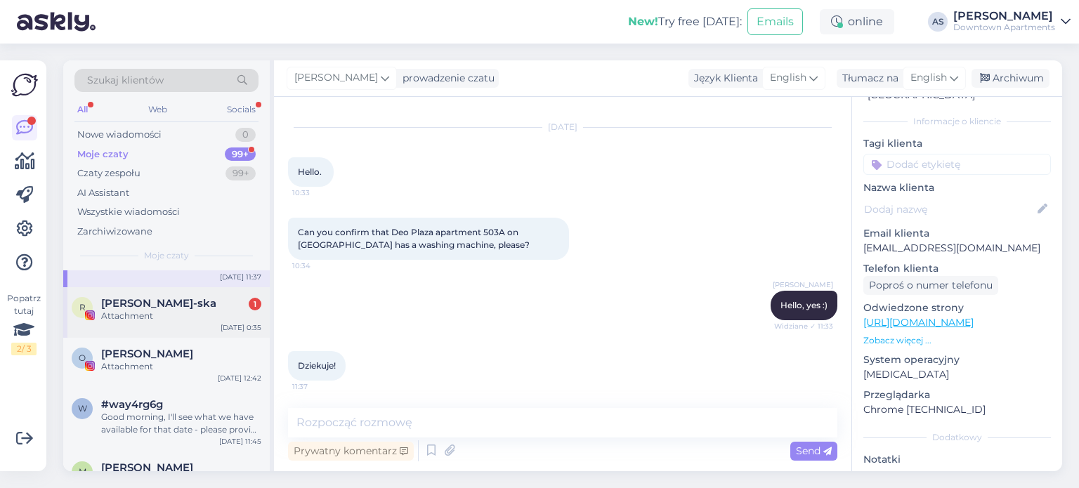
click at [152, 327] on div "R [PERSON_NAME]-ska 1 Attachment [DATE] 0:35" at bounding box center [166, 312] width 207 height 51
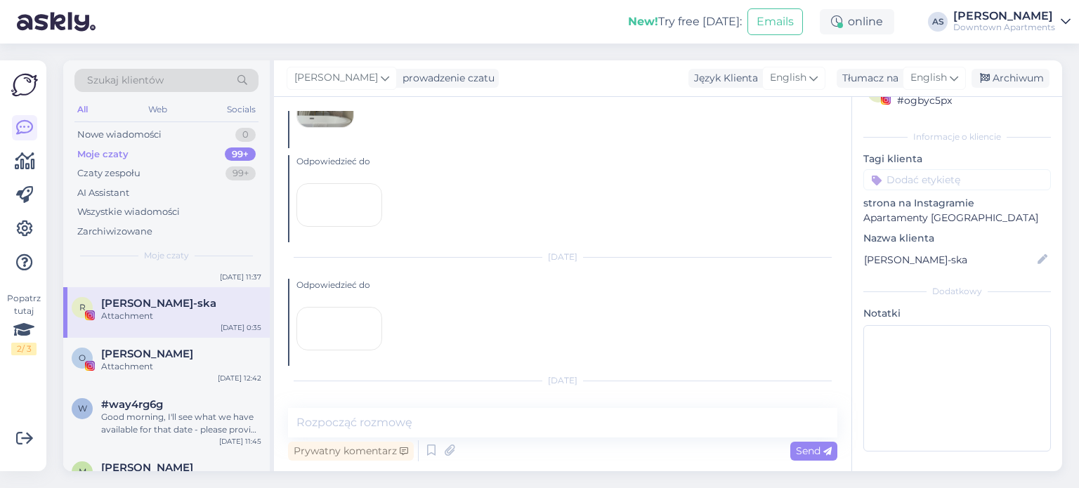
scroll to position [14864, 0]
click at [871, 71] on div "Tłumacz na" at bounding box center [868, 78] width 62 height 15
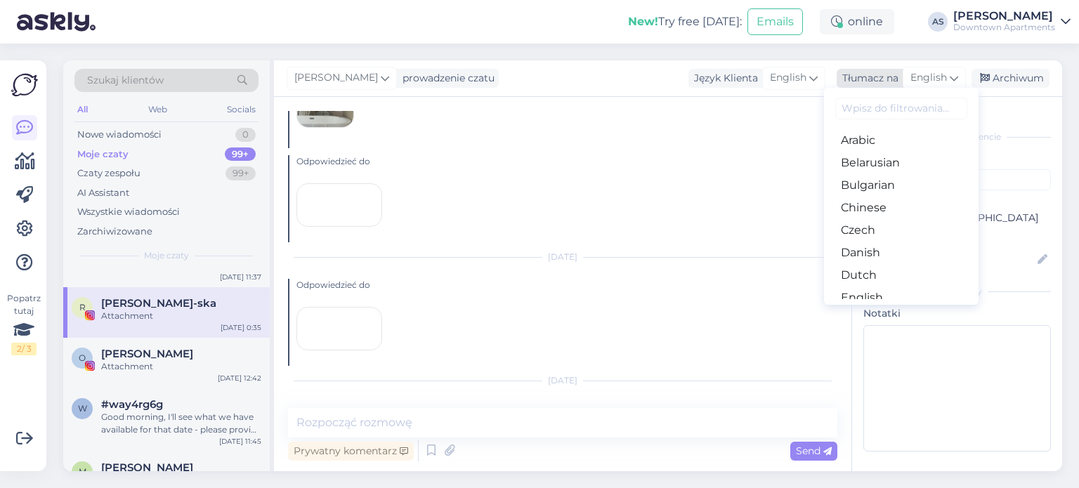
click at [863, 78] on div "Tłumacz na" at bounding box center [868, 78] width 62 height 15
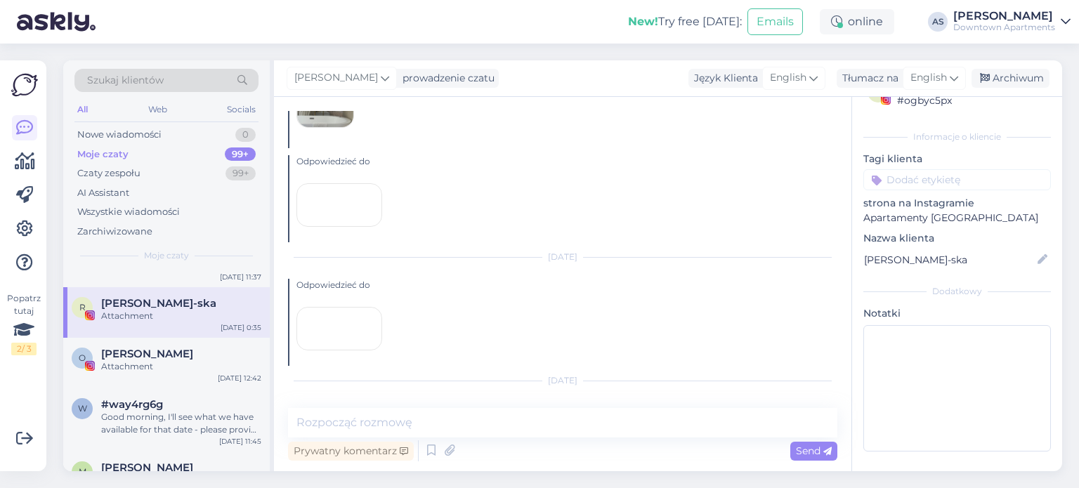
click at [352, 307] on div at bounding box center [340, 329] width 86 height 44
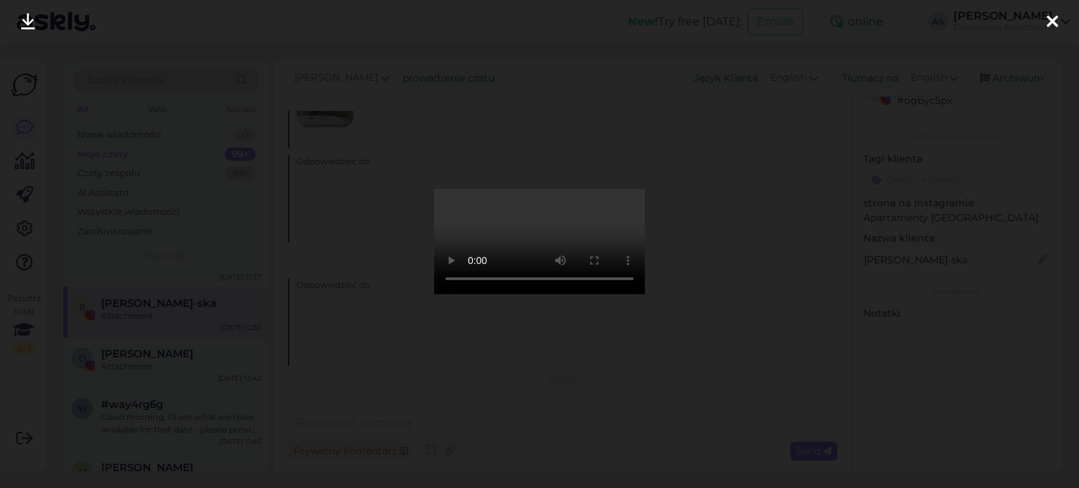
click at [1049, 20] on icon at bounding box center [1052, 22] width 11 height 18
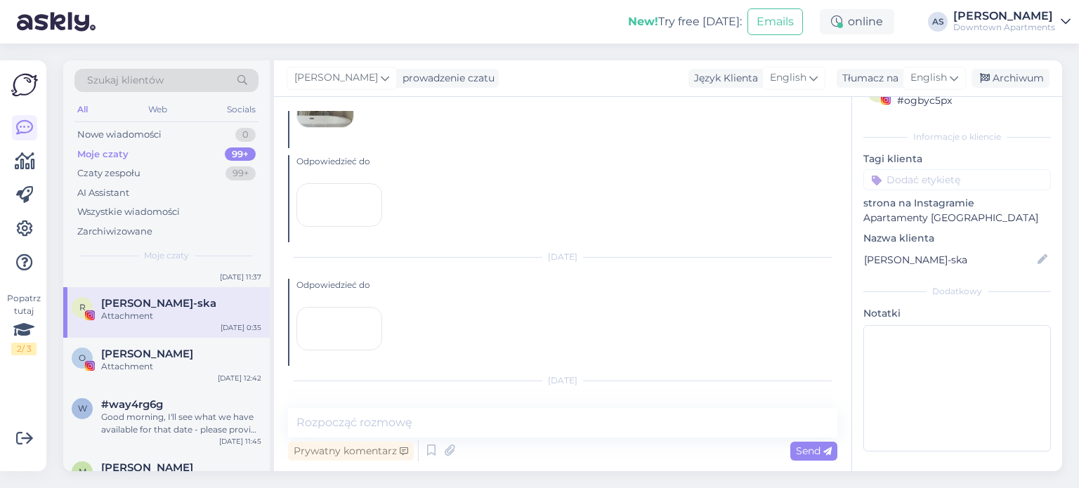
scroll to position [14724, 0]
click at [321, 201] on div at bounding box center [340, 205] width 86 height 44
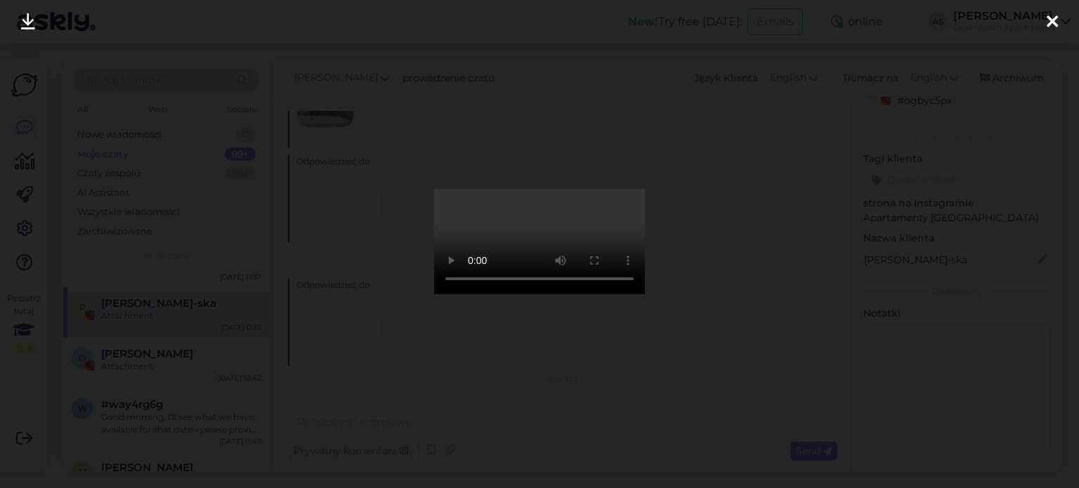
click at [1048, 24] on icon at bounding box center [1052, 22] width 11 height 18
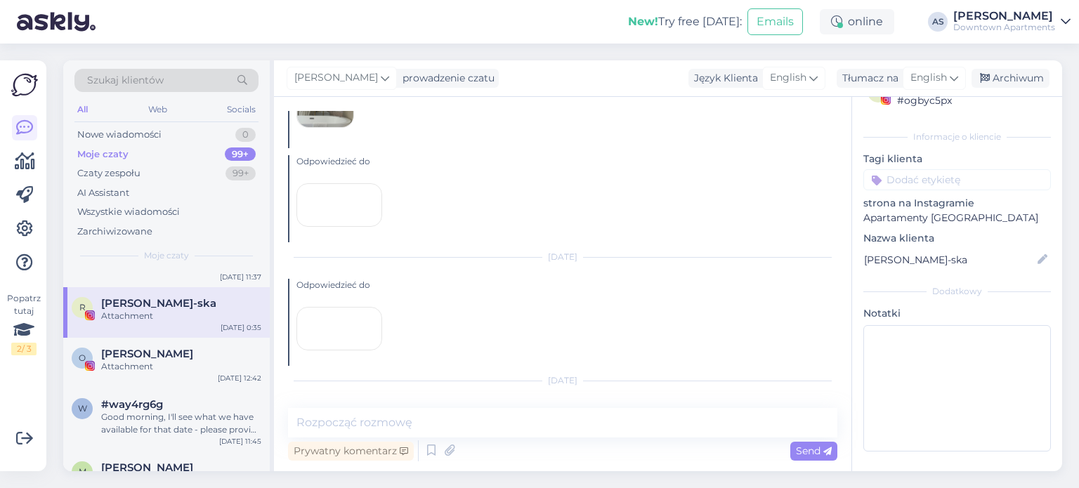
scroll to position [14864, 0]
click at [133, 131] on div "Nowe wiadomości" at bounding box center [119, 135] width 84 height 14
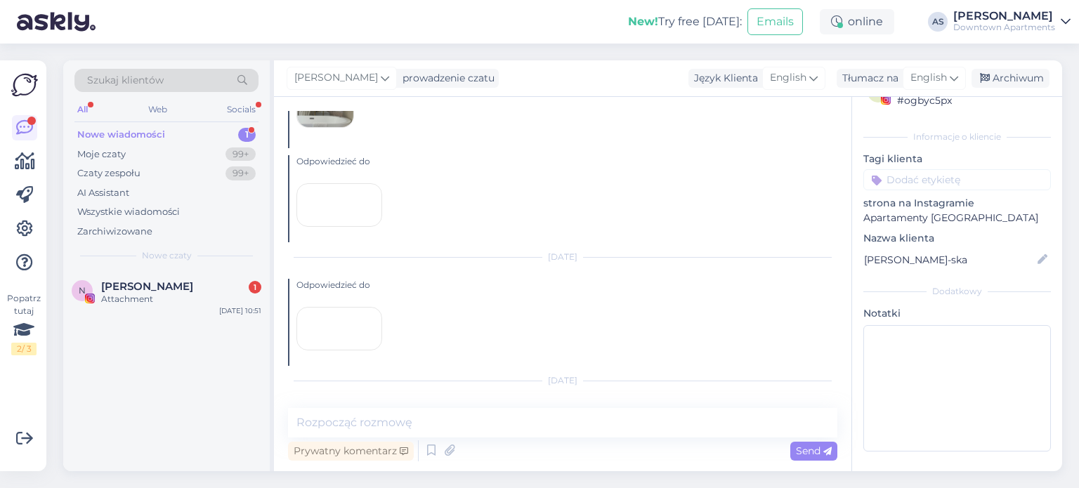
click at [107, 131] on div "Nowe wiadomości" at bounding box center [121, 135] width 88 height 14
click at [112, 152] on div "Moje czaty" at bounding box center [101, 155] width 48 height 14
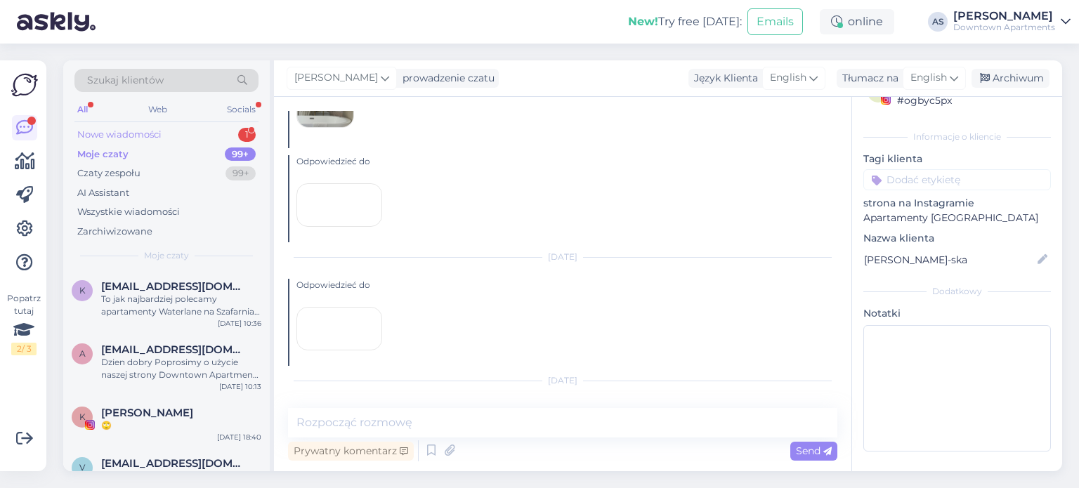
click at [113, 137] on div "Nowe wiadomości" at bounding box center [119, 135] width 84 height 14
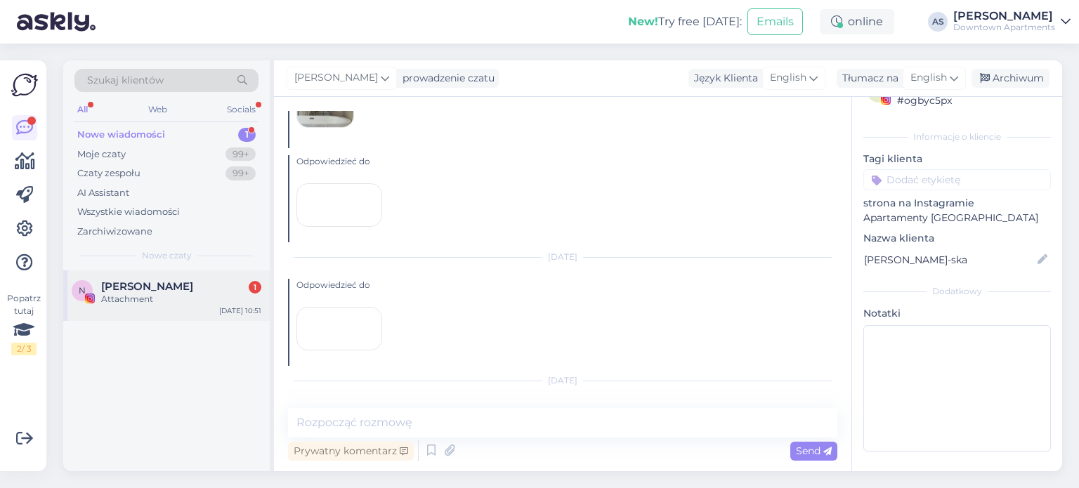
click at [127, 283] on span "[PERSON_NAME]" at bounding box center [147, 286] width 92 height 13
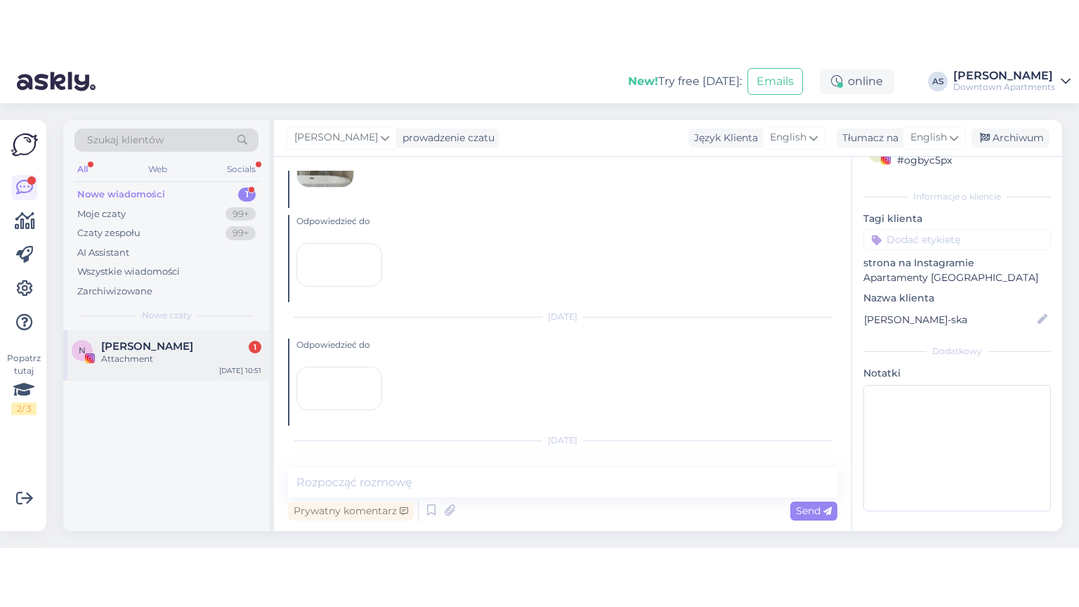
scroll to position [0, 0]
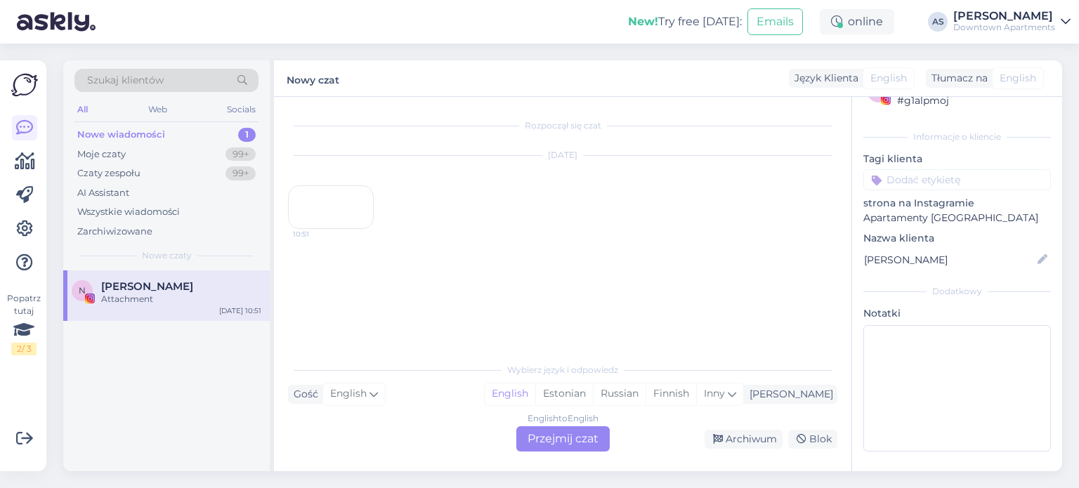
click at [332, 229] on div "10:51" at bounding box center [331, 208] width 86 height 44
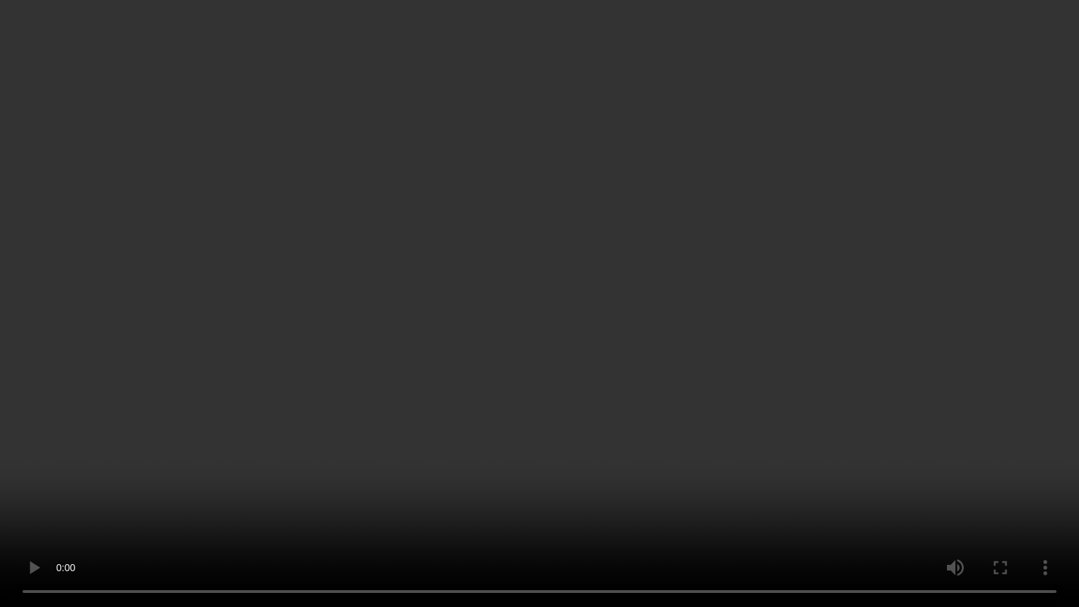
click at [509, 398] on video at bounding box center [539, 303] width 1079 height 607
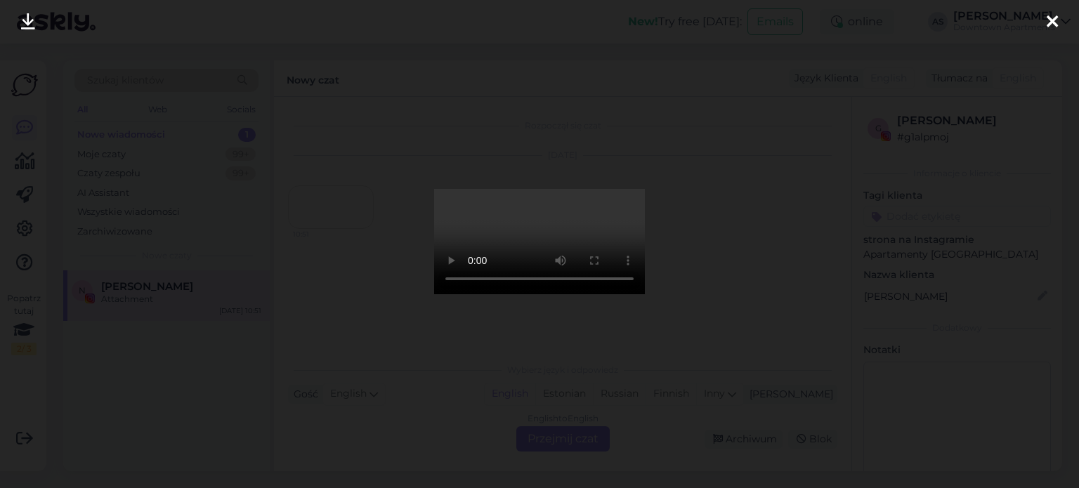
click at [1048, 22] on icon at bounding box center [1052, 22] width 11 height 18
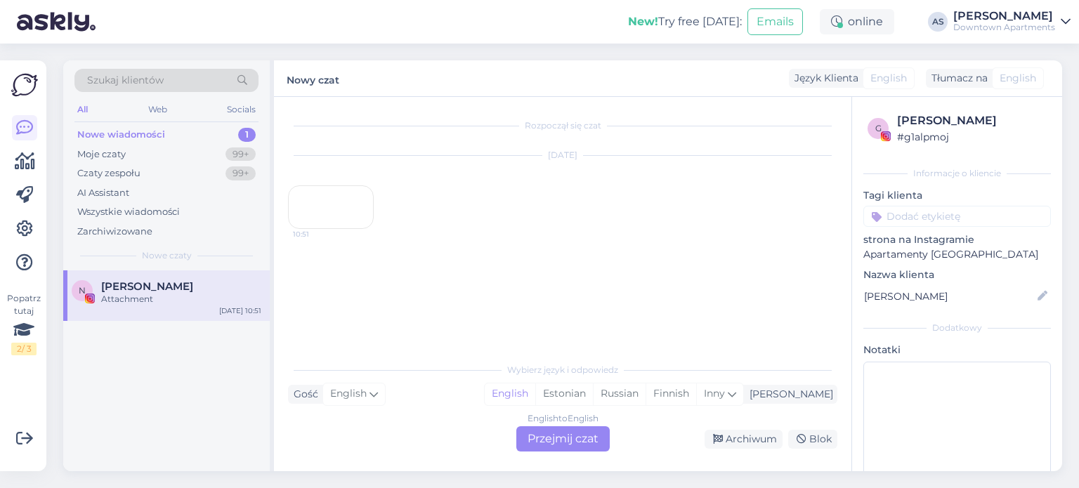
scroll to position [6, 0]
click at [722, 441] on icon at bounding box center [718, 440] width 10 height 10
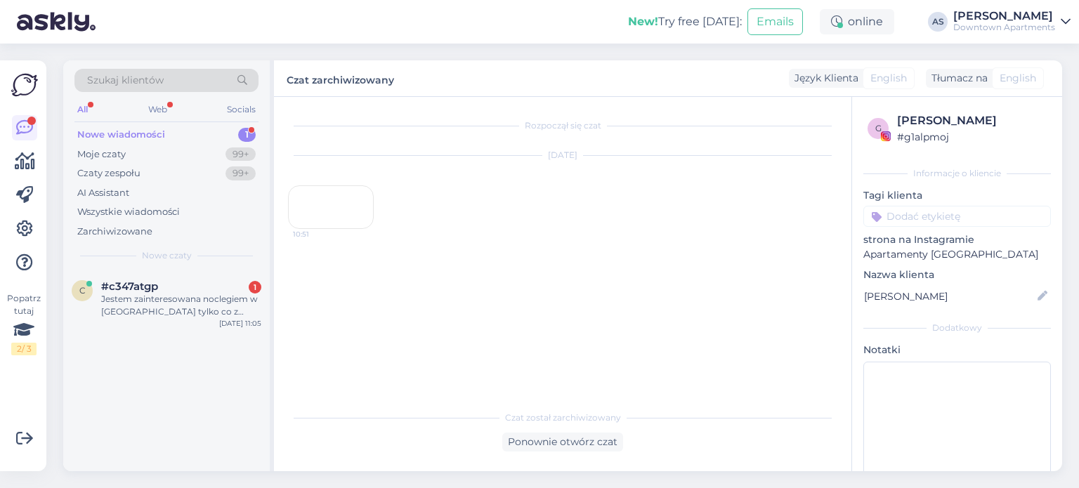
click at [125, 131] on div "Nowe wiadomości" at bounding box center [121, 135] width 88 height 14
click at [107, 154] on div "Moje czaty" at bounding box center [101, 155] width 48 height 14
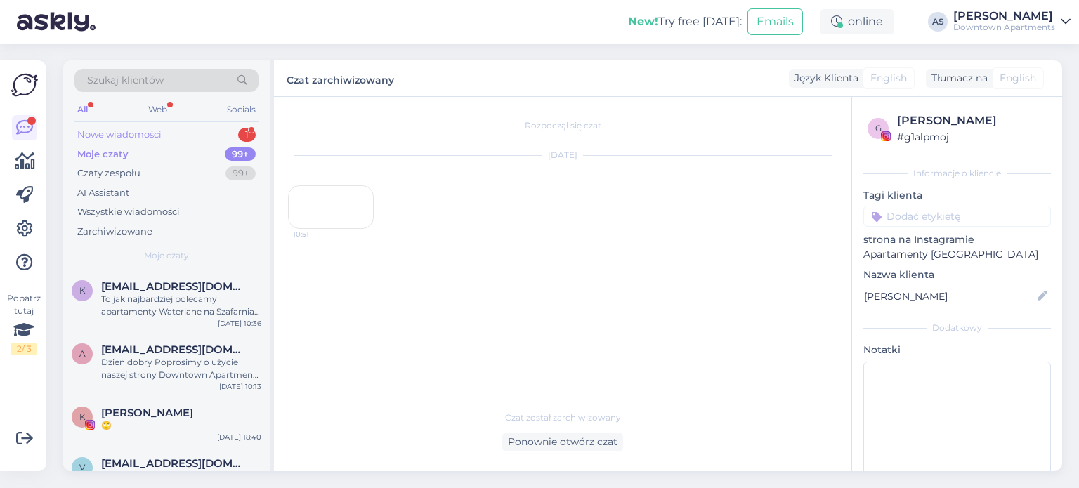
click at [118, 135] on div "Nowe wiadomości" at bounding box center [119, 135] width 84 height 14
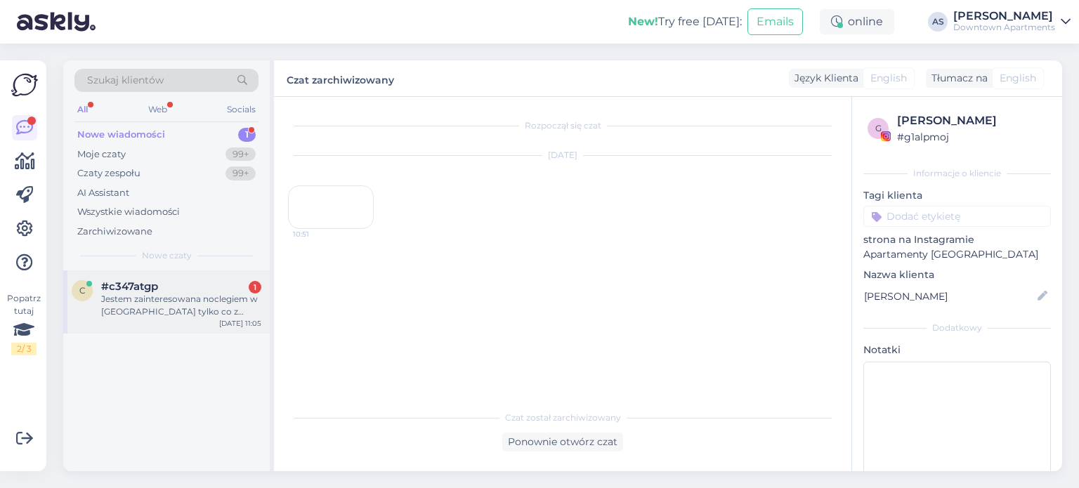
click at [167, 294] on div "Jestem zainteresowana noclegiem w [GEOGRAPHIC_DATA] tylko co z parkingiem" at bounding box center [181, 305] width 160 height 25
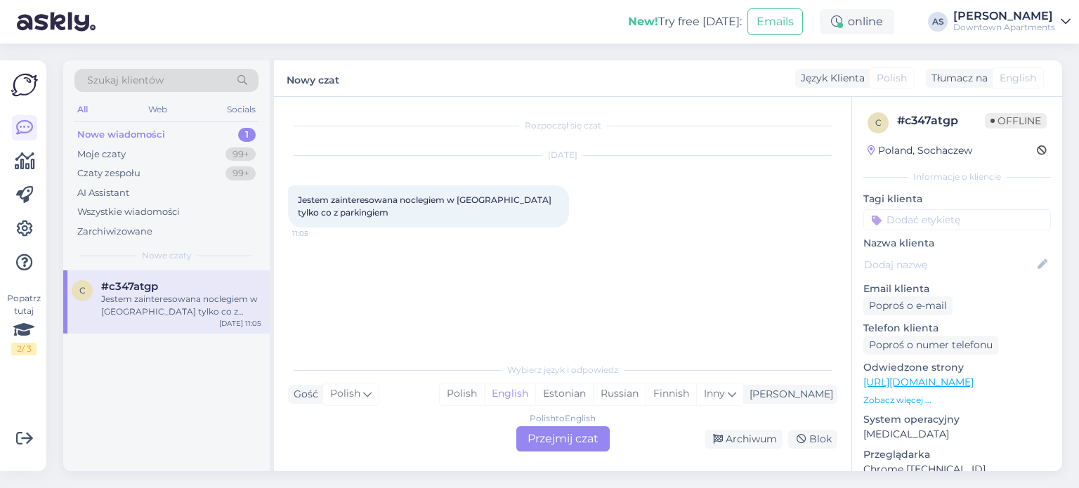
click at [584, 443] on div "Polish to English Przejmij czat" at bounding box center [562, 439] width 93 height 25
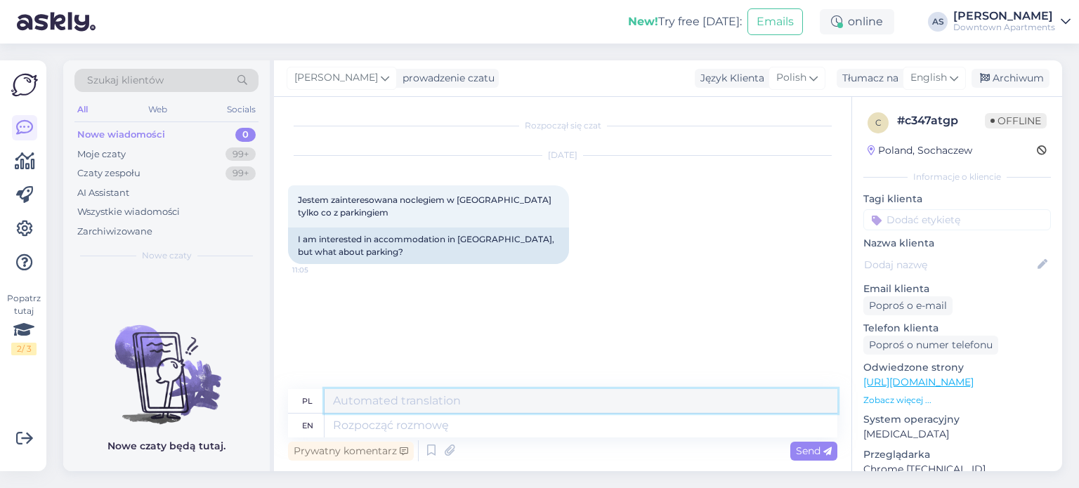
click at [352, 403] on textarea at bounding box center [581, 401] width 513 height 24
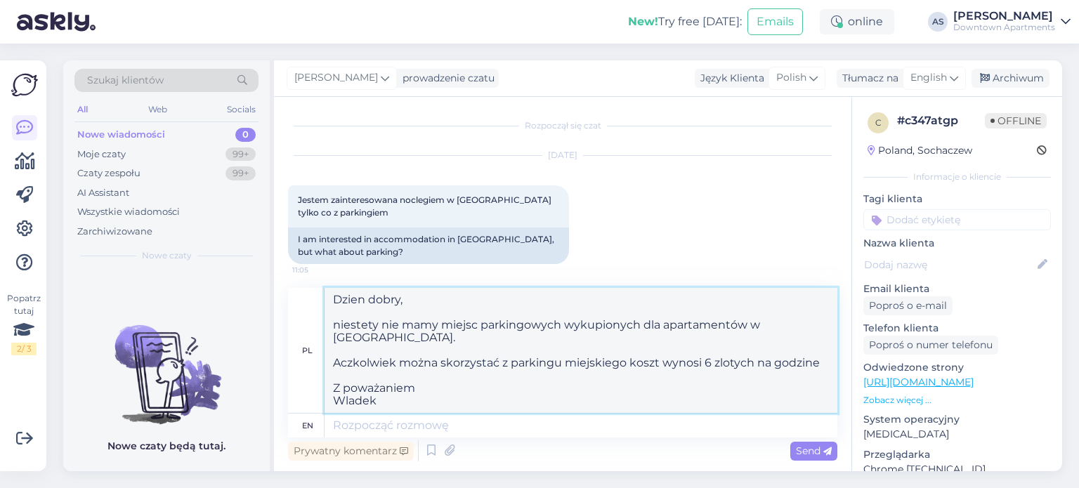
drag, startPoint x: 389, startPoint y: 393, endPoint x: 294, endPoint y: 301, distance: 132.2
click at [294, 301] on div "pl Dzien dobry, niestety nie mamy miejsc parkingowych wykupionych dla apartamen…" at bounding box center [562, 351] width 549 height 126
type textarea "Dzien dobry, niestety nie mamy miejsc parkingowych wykupionych dla apartamentów…"
click at [379, 425] on textarea at bounding box center [581, 426] width 513 height 24
paste textarea "Dzien dobry, niestety nie mamy miejsc parkingowych wykupionych dla apartamentów…"
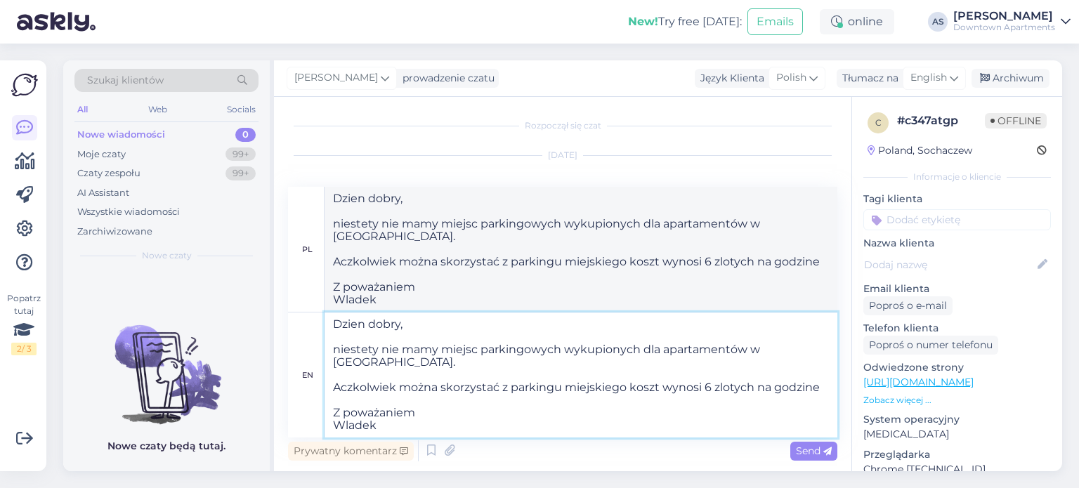
type textarea "Dzien dobry, niestety nie mamy miejsc parkingowych wykupionych dla apartamentów…"
click at [813, 463] on div "Prywatny komentarz Send" at bounding box center [562, 451] width 549 height 27
type textarea "Dzień dobry, niestety nie mamy miejscowych parkingów wykupionych dla apartament…"
click at [812, 457] on span "Send" at bounding box center [814, 451] width 36 height 13
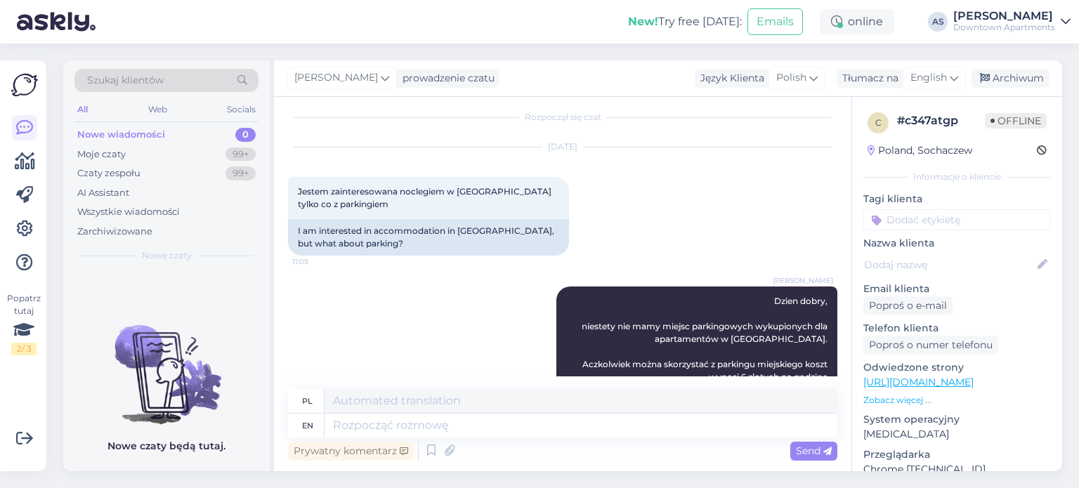
scroll to position [4, 0]
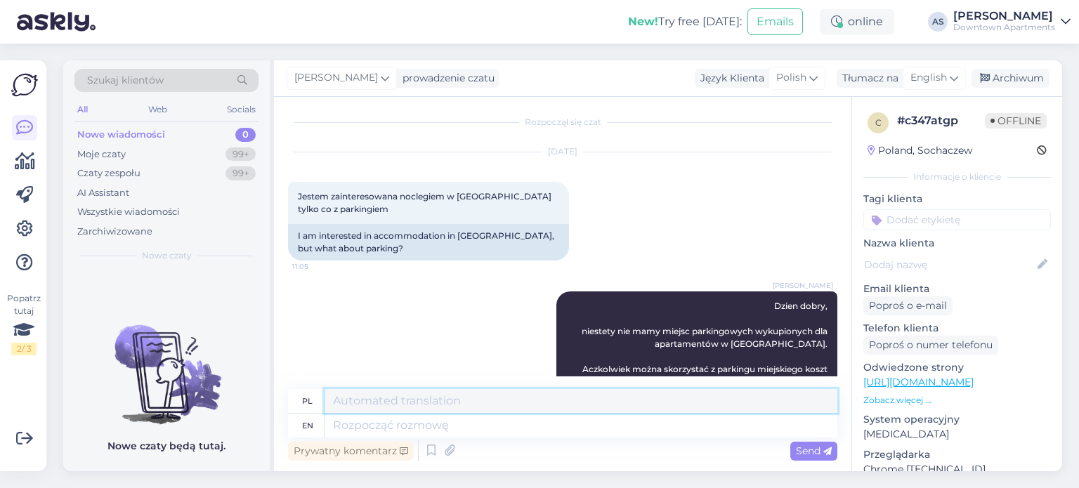
click at [394, 403] on textarea at bounding box center [581, 401] width 513 height 24
paste textarea "L ipsumdolo si. Ametconsectet a Elitsedd eiusmodt inc utlab etdol magnaaliqu: E…"
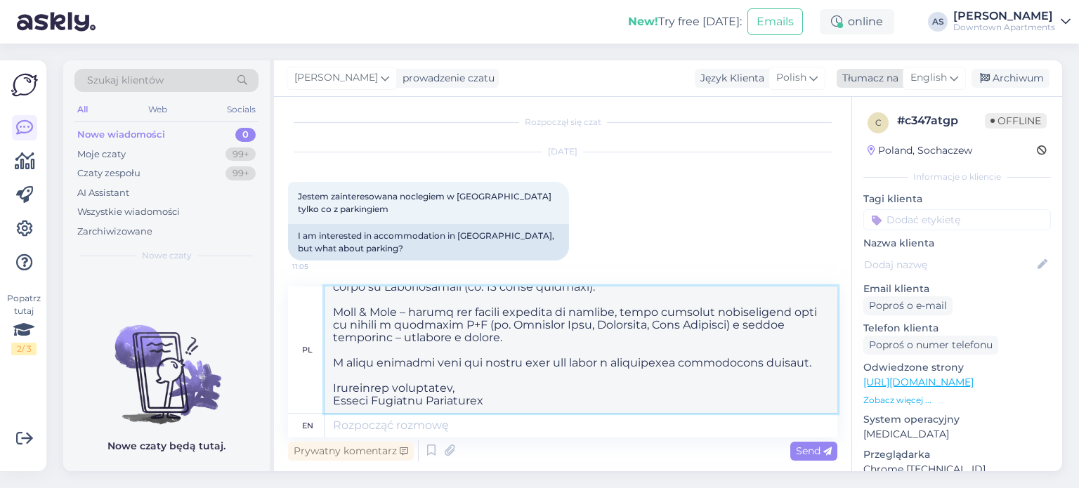
type textarea "L ipsumdolo si. Ametconsectet a Elitsedd eiusmodt inc utlab etdol magnaaliqu: E…"
click at [843, 70] on div "Tłumacz na English" at bounding box center [901, 78] width 129 height 19
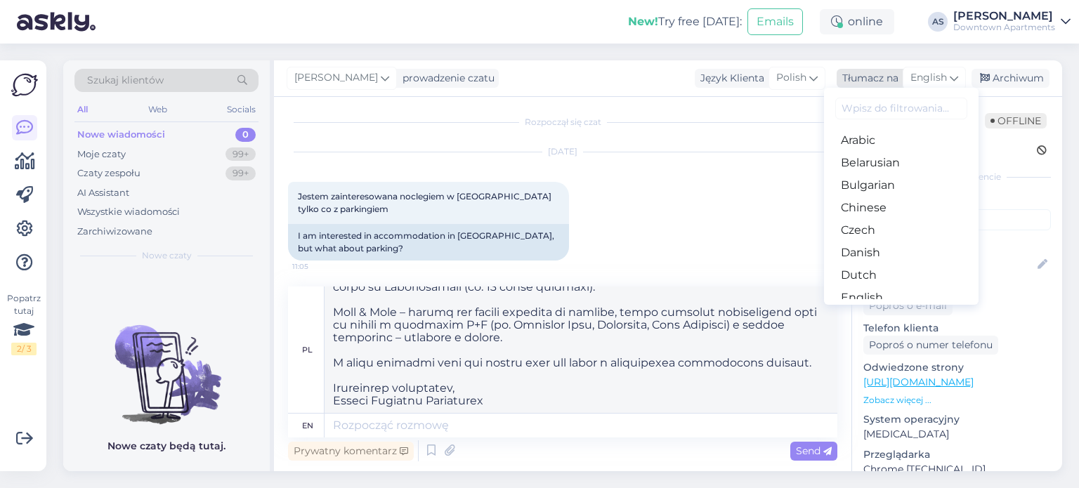
click at [845, 72] on div "Tłumacz na" at bounding box center [868, 78] width 62 height 15
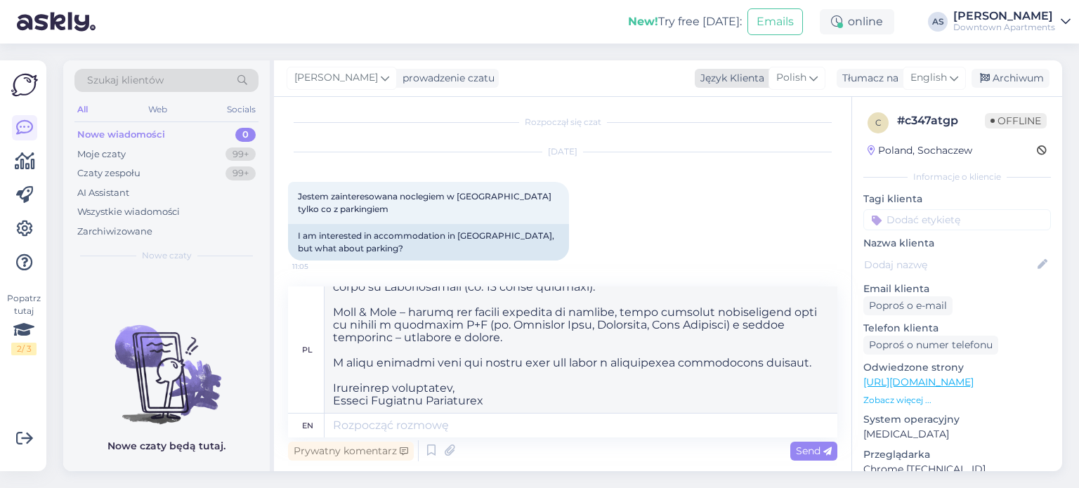
click at [717, 81] on div "Język Klienta" at bounding box center [730, 78] width 70 height 15
click at [476, 84] on div "prowadzenie czatu" at bounding box center [446, 78] width 98 height 15
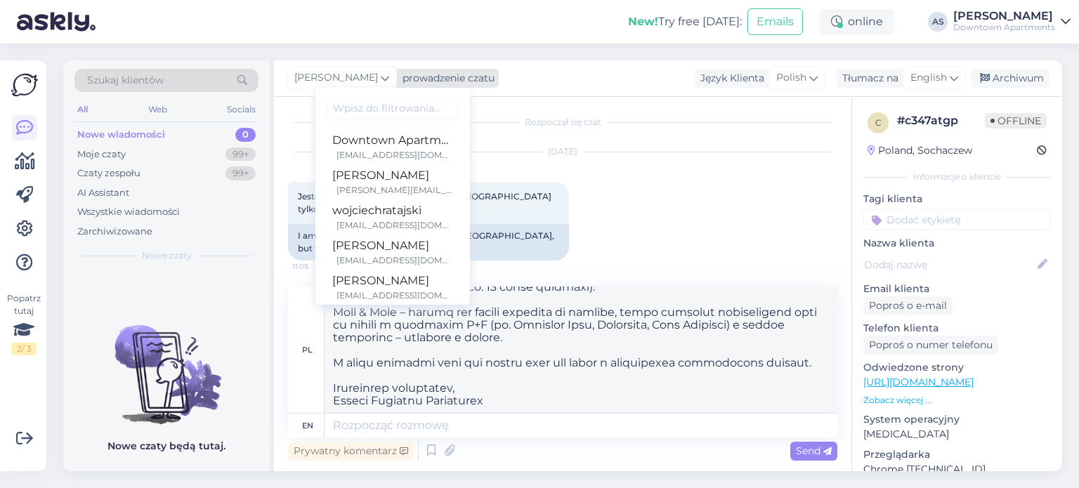
click at [475, 81] on div "prowadzenie czatu" at bounding box center [446, 78] width 98 height 15
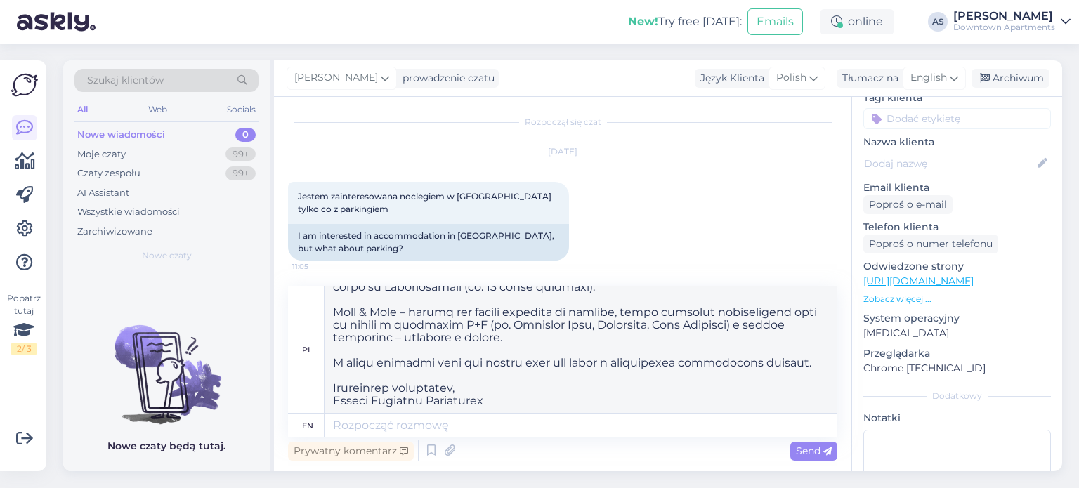
scroll to position [206, 0]
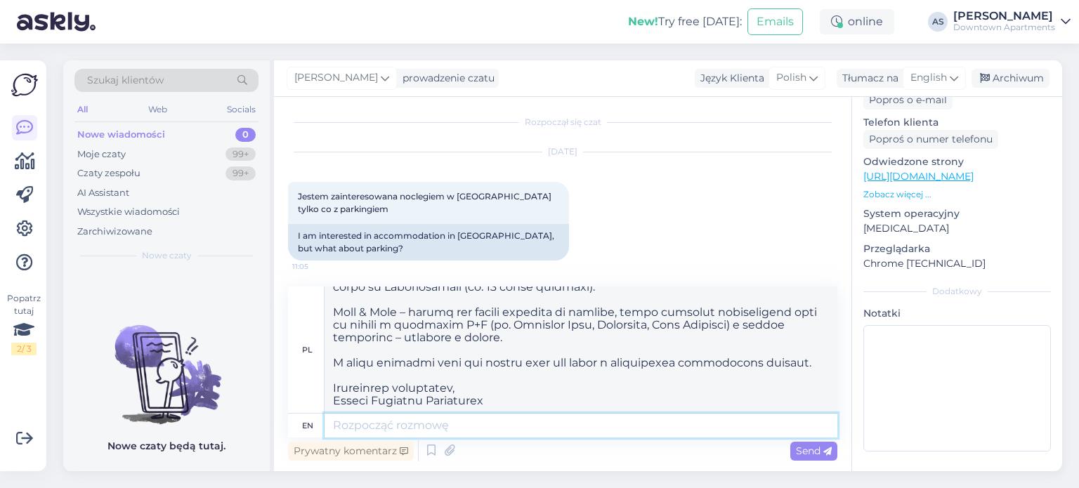
click at [436, 427] on textarea at bounding box center [581, 426] width 513 height 24
paste textarea "L ipsumdolo si. Ametconsectet a Elitsedd eiusmodt inc utlab etdol magnaaliqu: E…"
type textarea "L ipsumdolo si. Ametconsectet a Elitsedd eiusmodt inc utlab etdol magnaaliqu: E…"
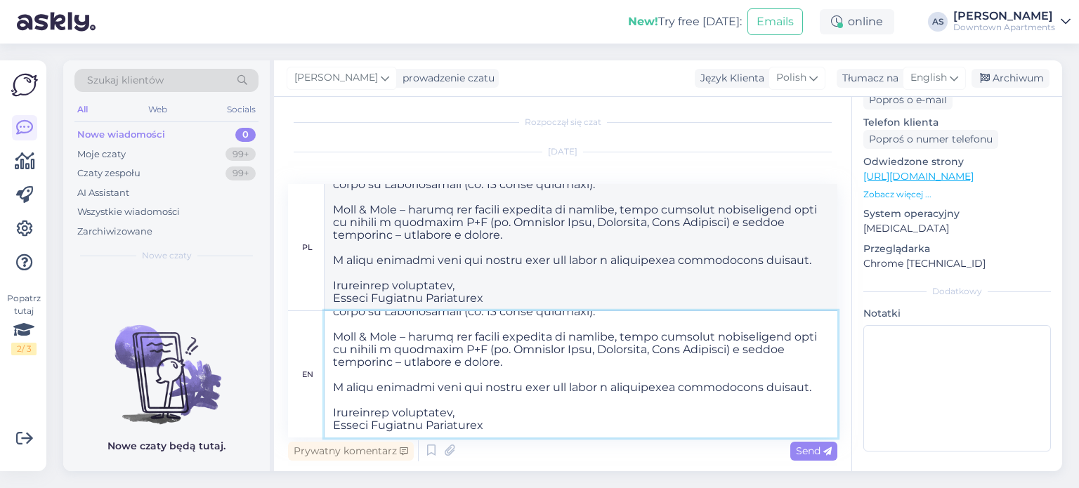
scroll to position [188, 0]
type textarea "L ipsumdolo si. Ametconsectet a Elitsedd eiusmodt inc utlab etdol magnaaliqu: E…"
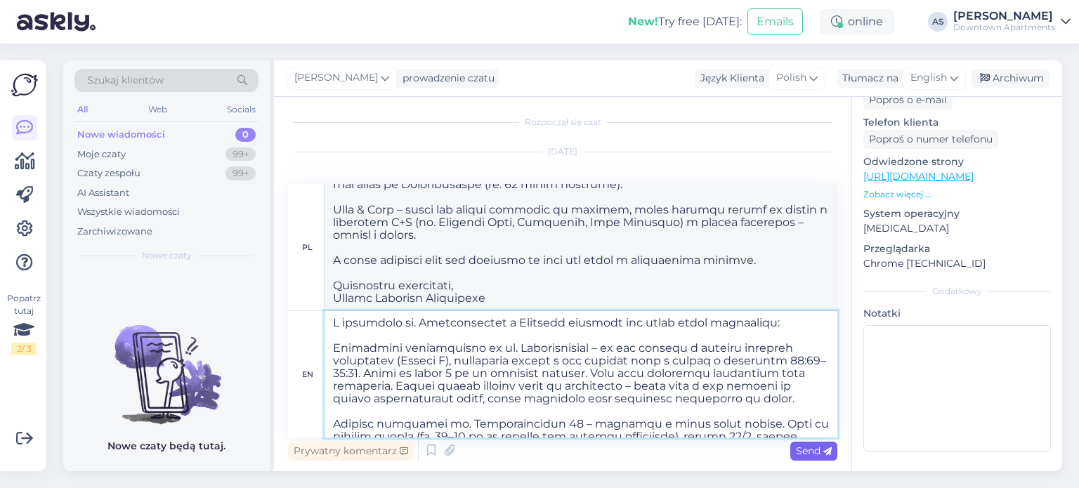
type textarea "L ipsumdolo si. Ametconsectet a Elitsedd eiusmodt inc utlab etdol magnaaliqu: E…"
click at [808, 446] on span "Send" at bounding box center [814, 451] width 36 height 13
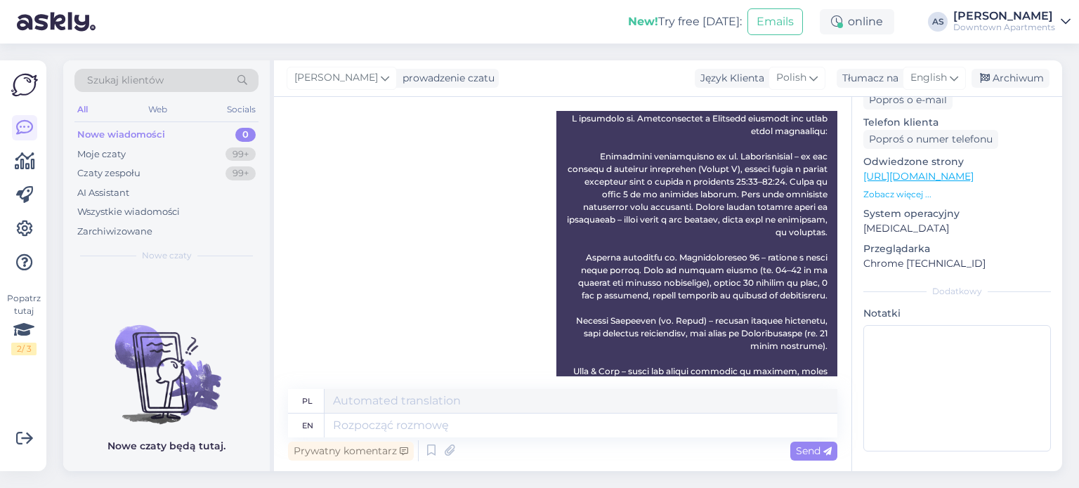
scroll to position [1032, 0]
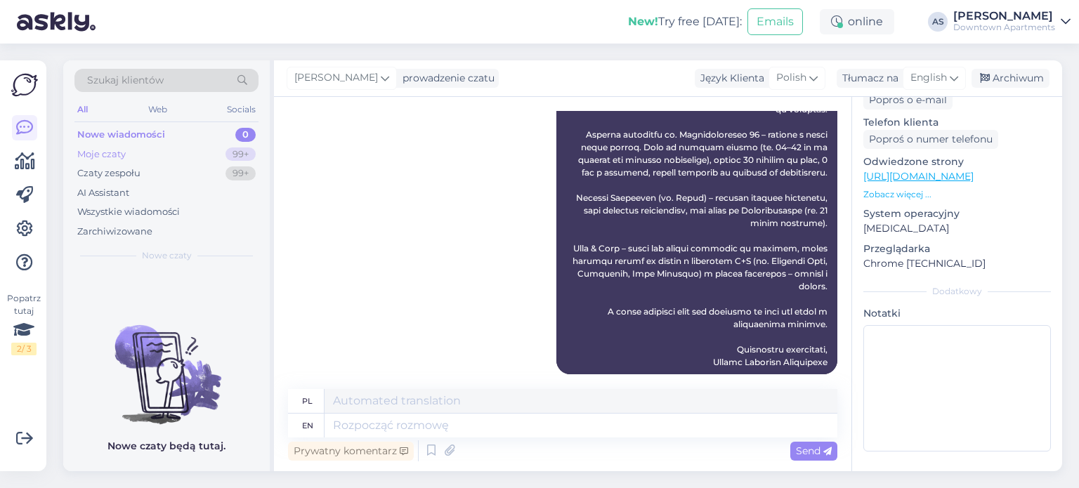
click at [159, 150] on div "Moje czaty 99+" at bounding box center [166, 155] width 184 height 20
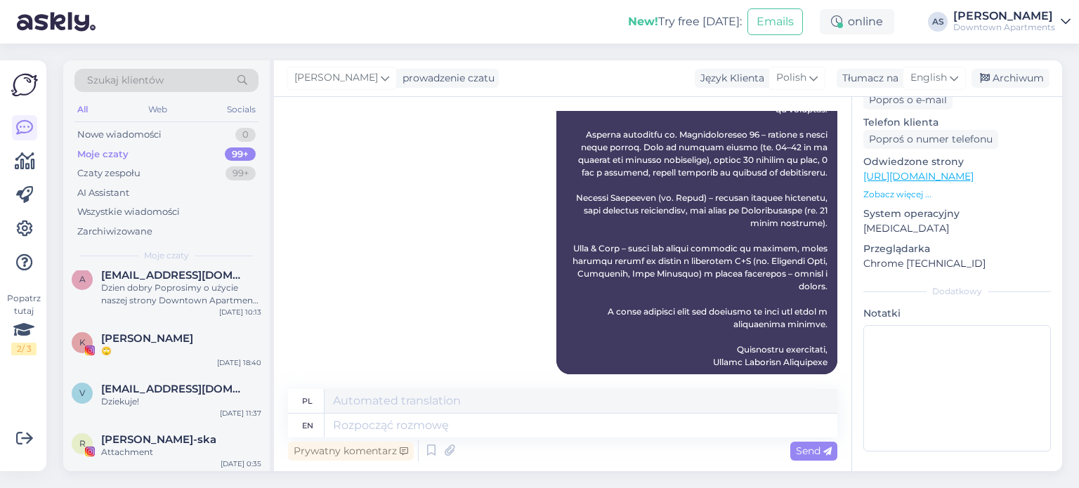
scroll to position [141, 0]
click at [155, 351] on div "🙄" at bounding box center [181, 348] width 160 height 13
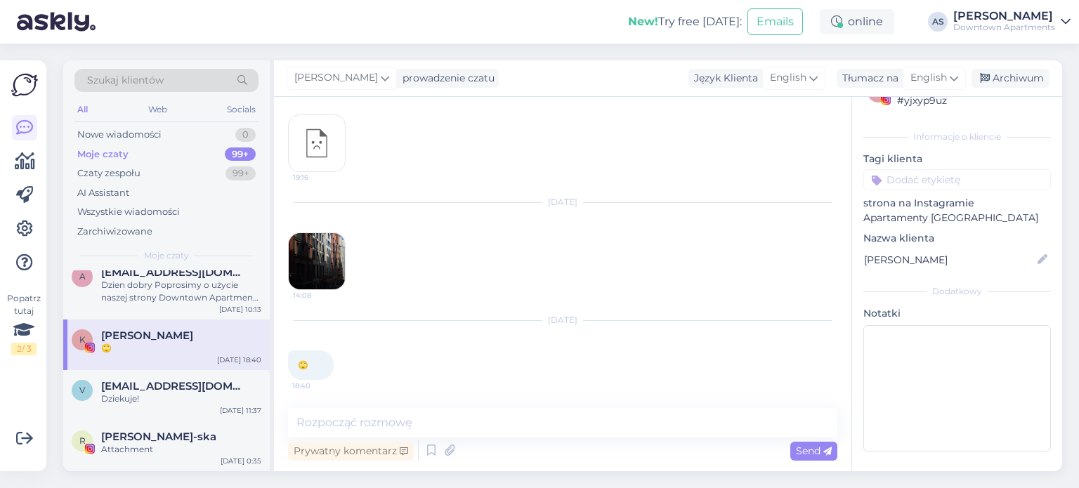
scroll to position [4201, 0]
click at [309, 259] on img at bounding box center [317, 261] width 56 height 56
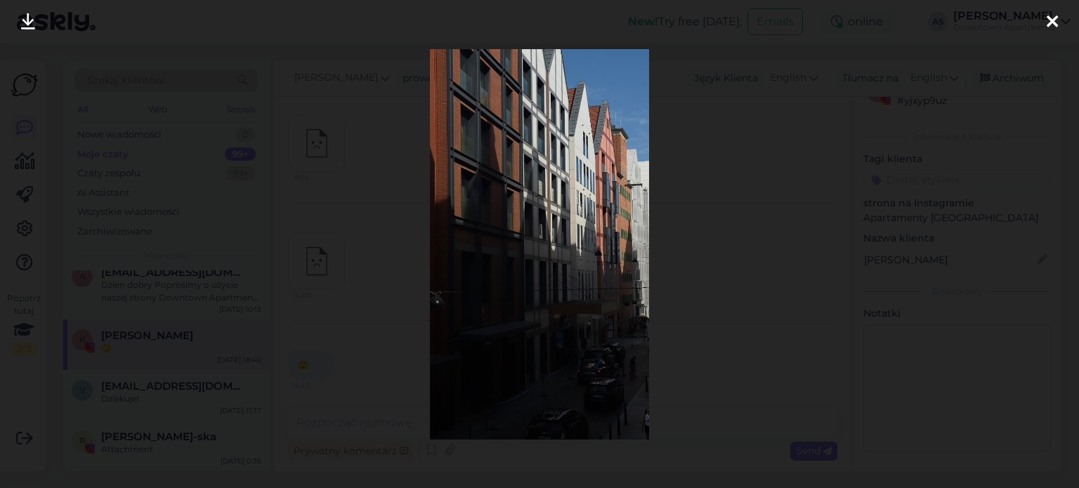
click at [1053, 22] on icon at bounding box center [1052, 22] width 11 height 18
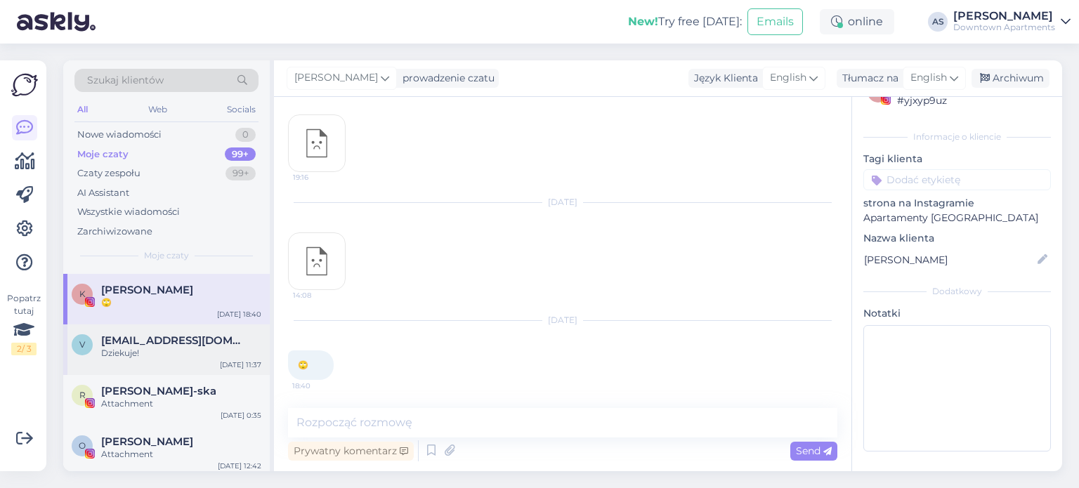
scroll to position [211, 0]
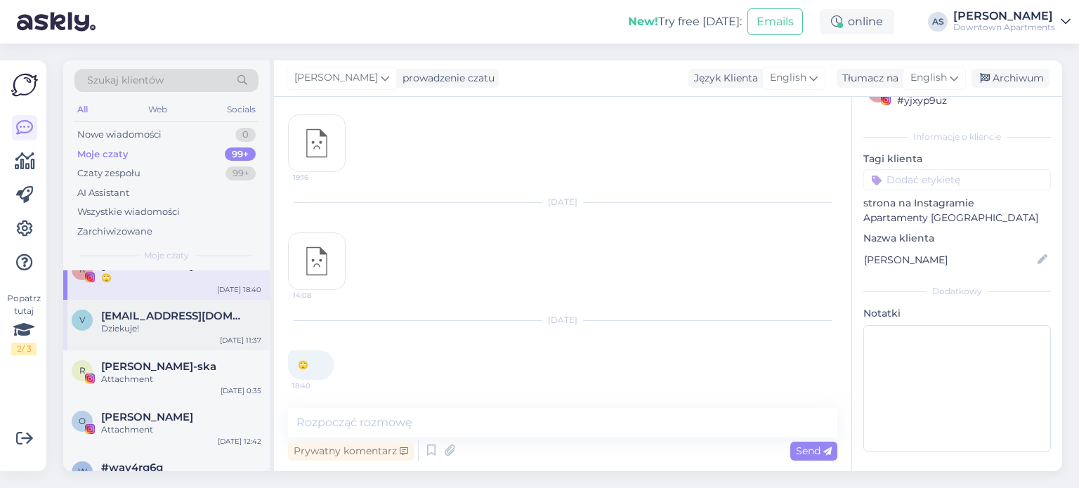
click at [163, 341] on div "v [EMAIL_ADDRESS][DOMAIN_NAME] Dziekuje! [DATE] 11:37" at bounding box center [166, 325] width 207 height 51
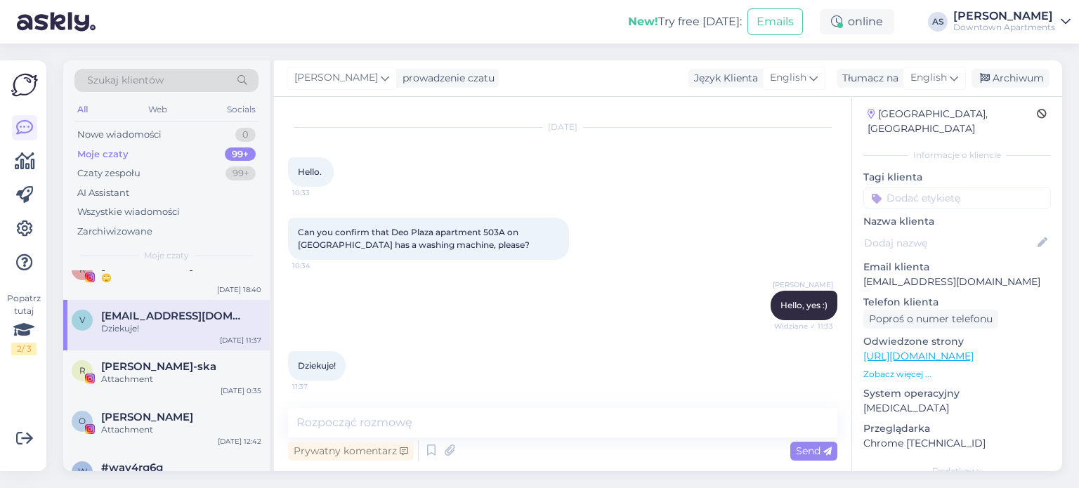
scroll to position [202, 0]
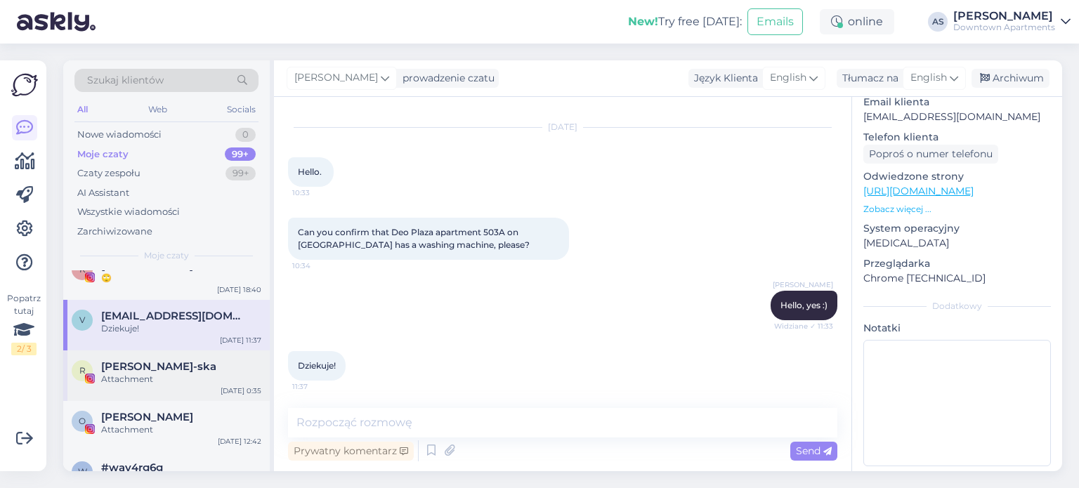
click at [134, 398] on div "R [PERSON_NAME]-ska Attachment [DATE] 0:35" at bounding box center [166, 376] width 207 height 51
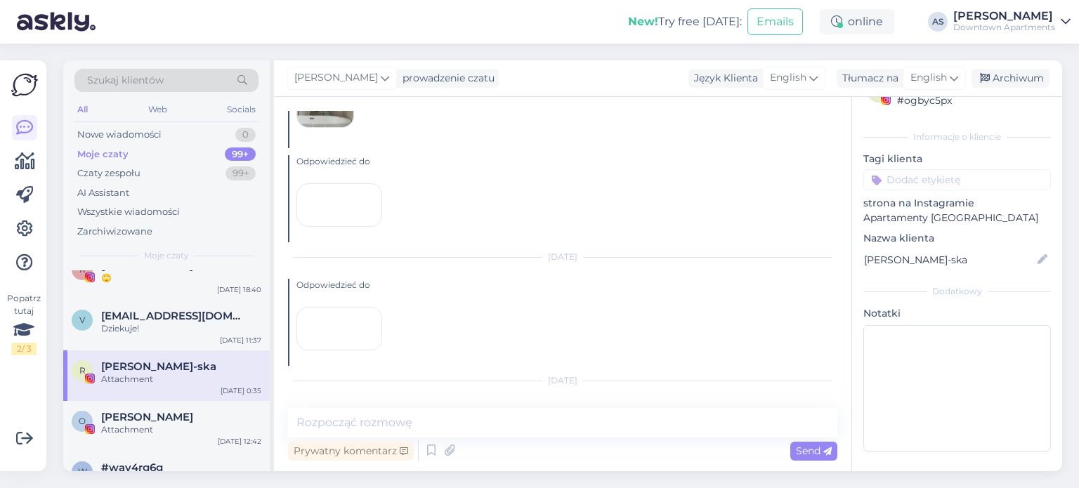
scroll to position [14864, 0]
click at [337, 315] on div at bounding box center [340, 329] width 86 height 44
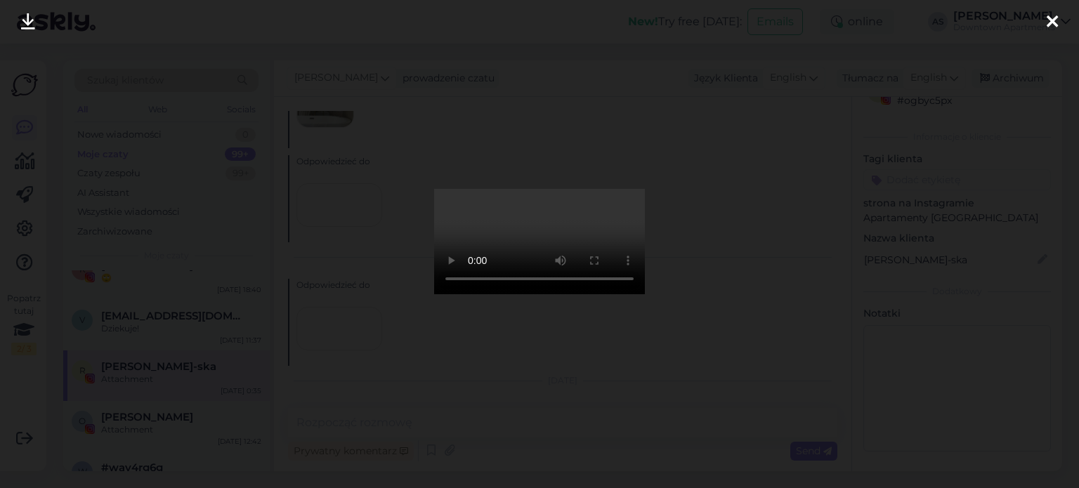
click at [922, 44] on div at bounding box center [539, 244] width 1079 height 488
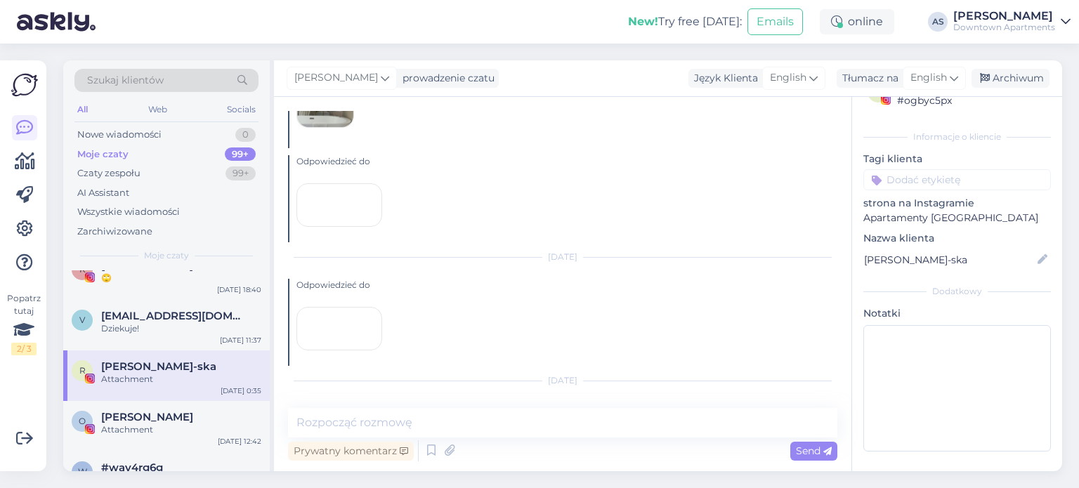
click at [368, 307] on div at bounding box center [340, 329] width 86 height 44
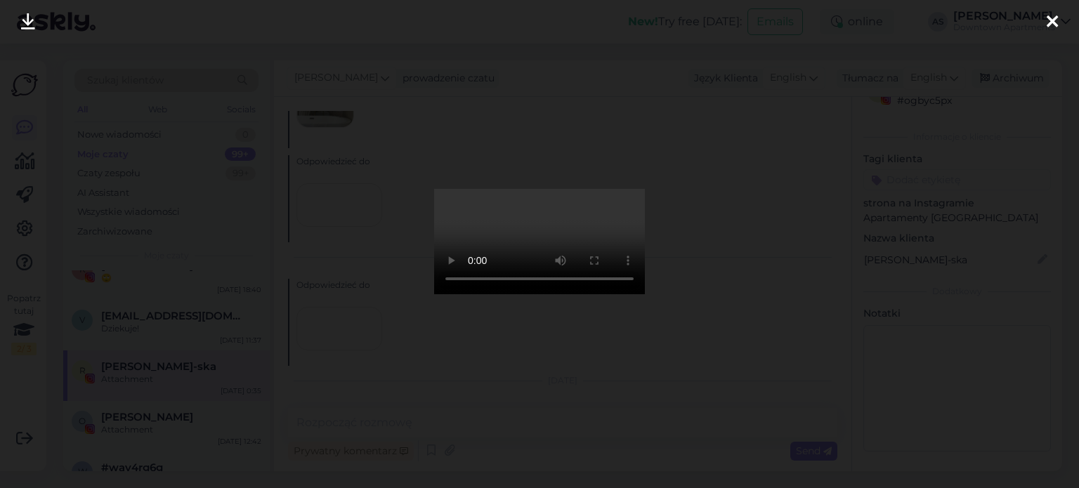
click at [1050, 20] on icon at bounding box center [1052, 22] width 11 height 18
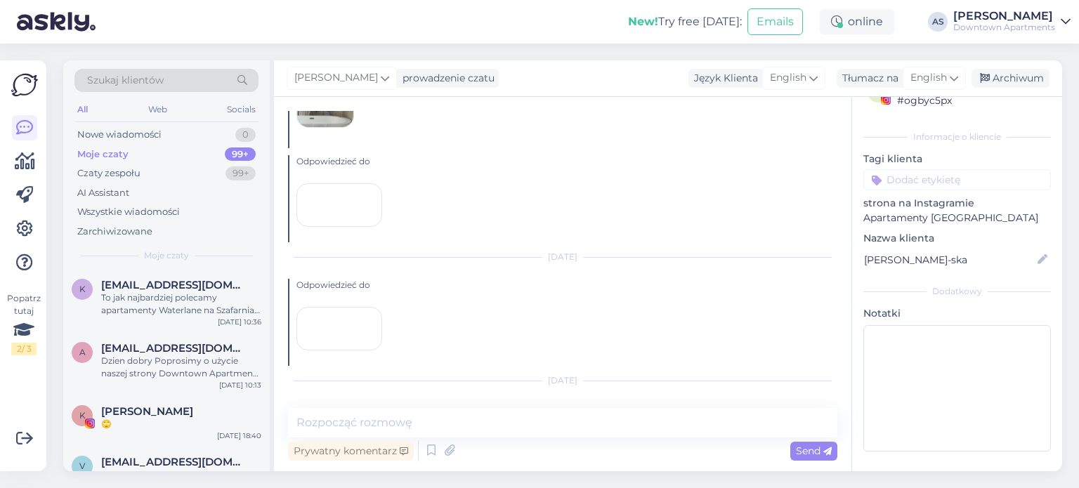
scroll to position [0, 0]
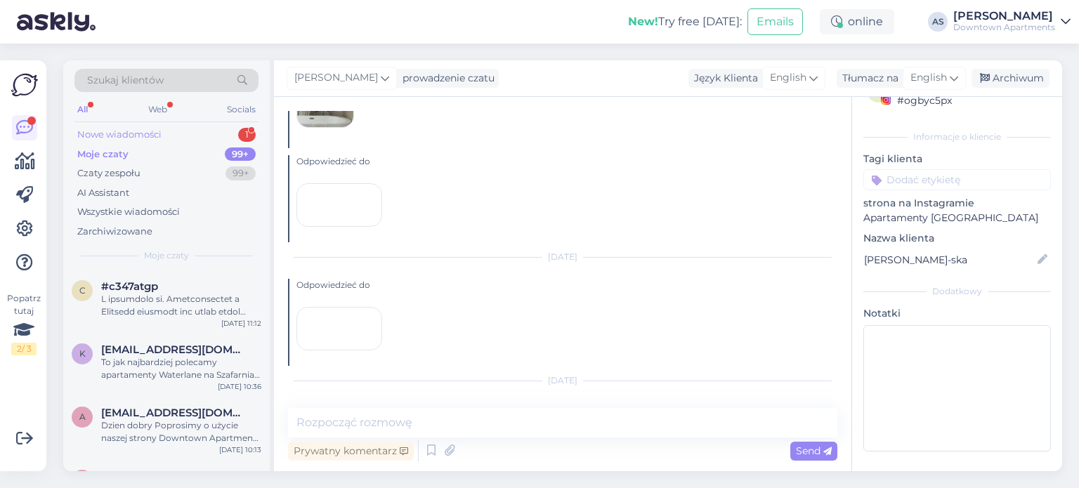
click at [132, 135] on div "Nowe wiadomości" at bounding box center [119, 135] width 84 height 14
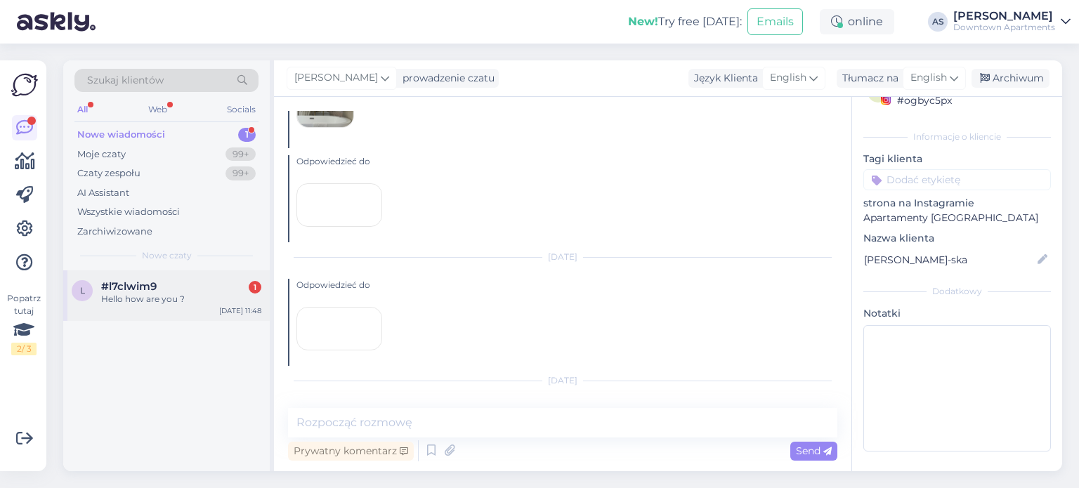
click at [156, 305] on div "Hello how are you ?" at bounding box center [181, 299] width 160 height 13
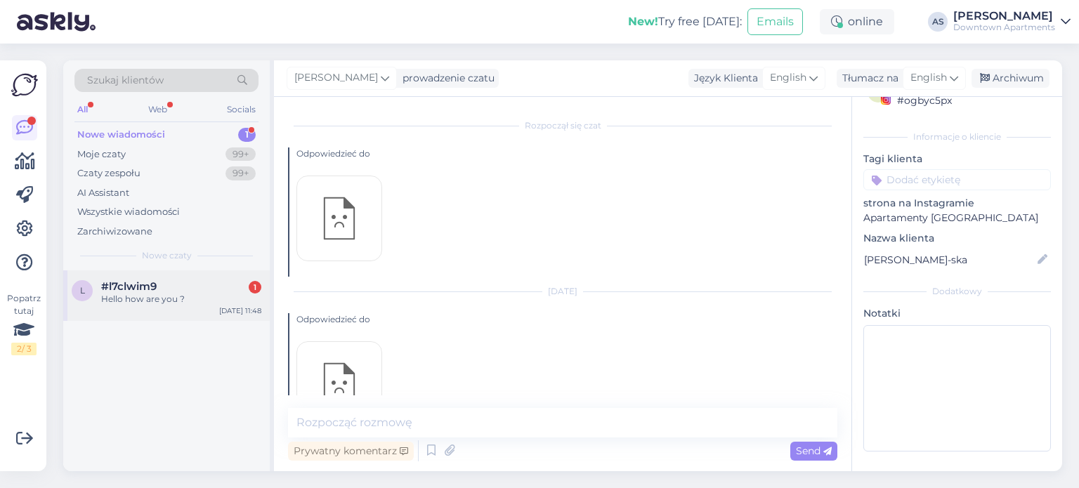
scroll to position [206, 0]
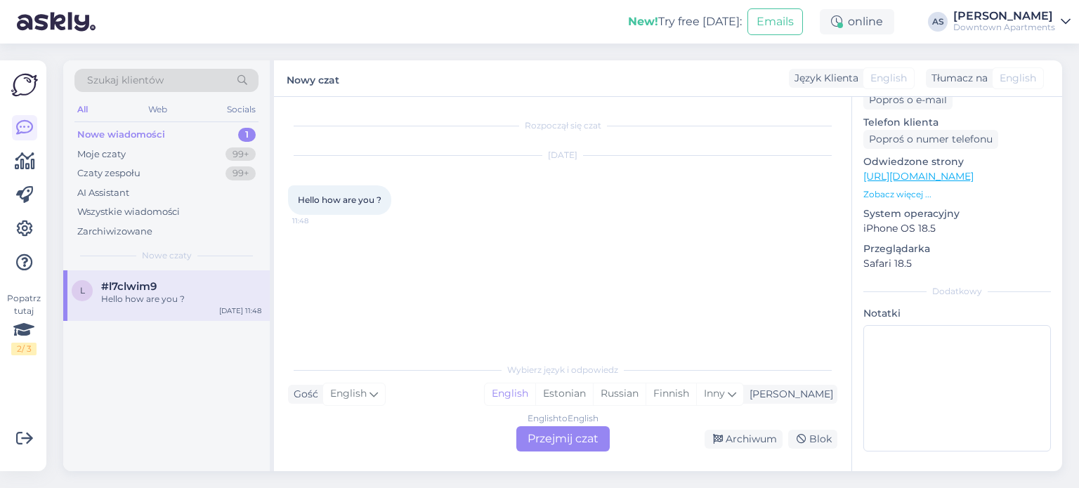
click at [581, 441] on div "English to English Przejmij czat" at bounding box center [562, 439] width 93 height 25
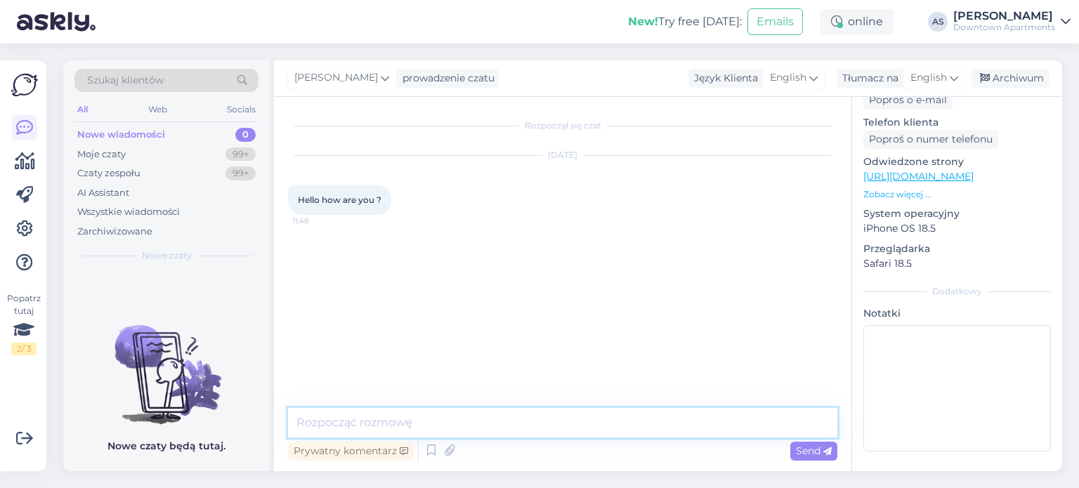
click at [405, 428] on textarea at bounding box center [562, 423] width 549 height 30
type textarea "Hello im fine:) how can i help you?"
click at [824, 454] on icon at bounding box center [828, 452] width 8 height 8
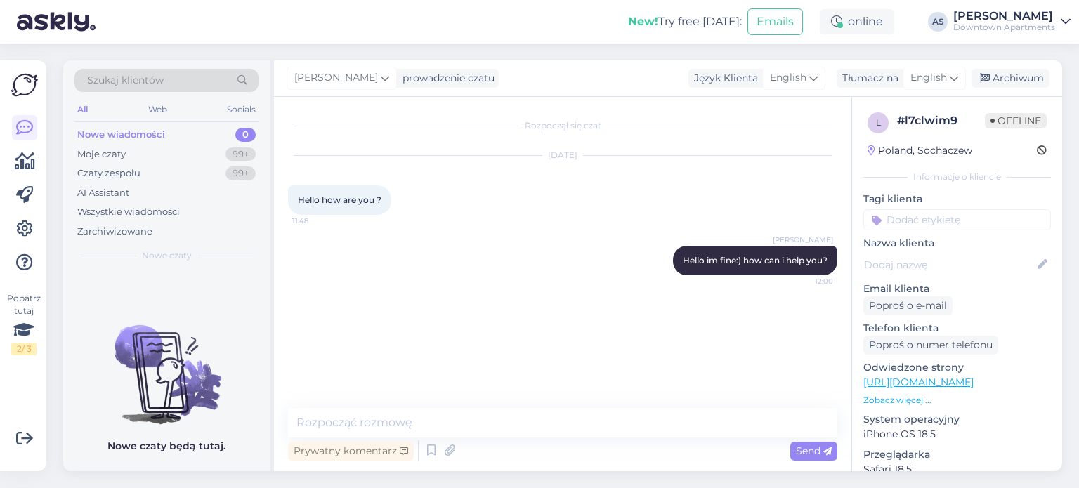
scroll to position [0, 0]
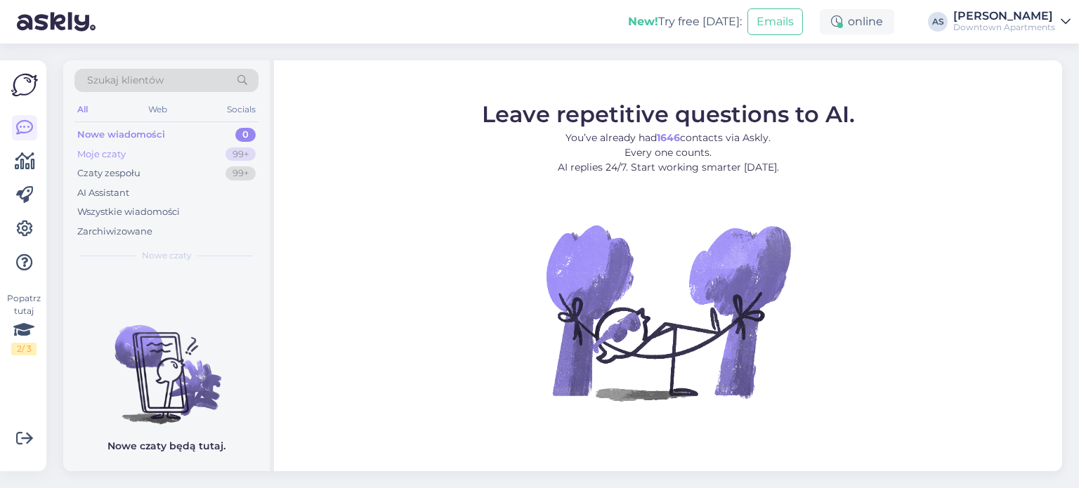
click at [143, 148] on div "Moje czaty 99+" at bounding box center [166, 155] width 184 height 20
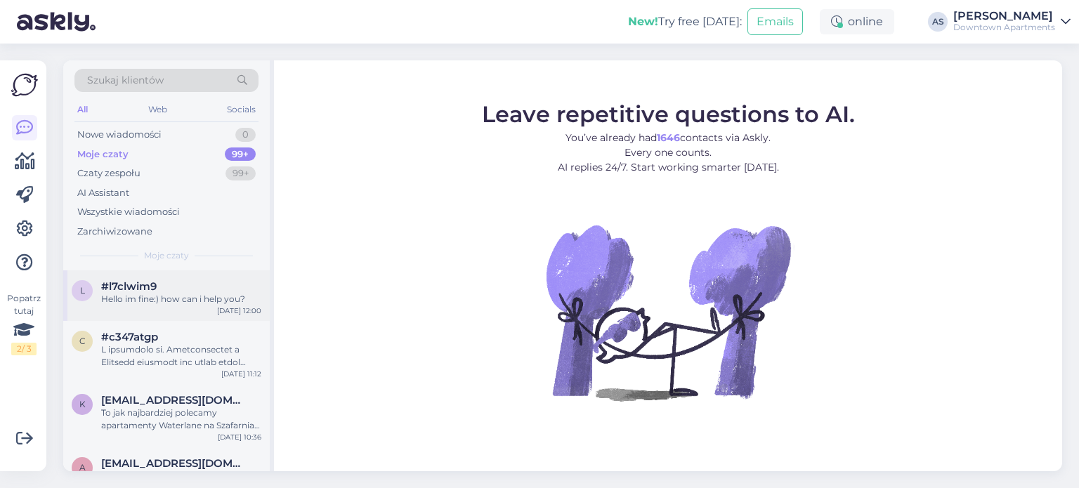
click at [180, 296] on div "Hello im fine:) how can i help you?" at bounding box center [181, 299] width 160 height 13
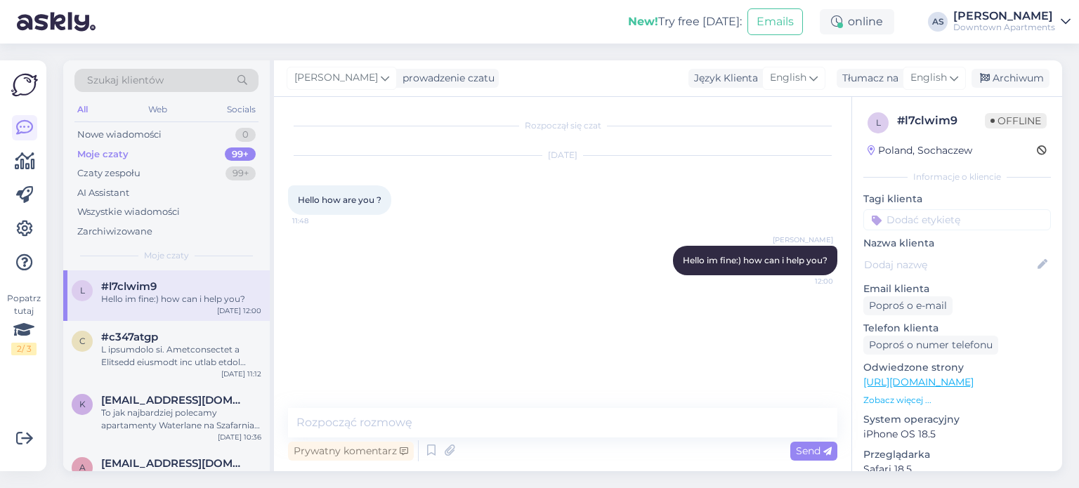
click at [24, 89] on img at bounding box center [24, 85] width 27 height 27
click at [51, 27] on img at bounding box center [56, 22] width 79 height 44
click at [123, 133] on div "Nowe wiadomości" at bounding box center [119, 135] width 84 height 14
